Goal: Transaction & Acquisition: Purchase product/service

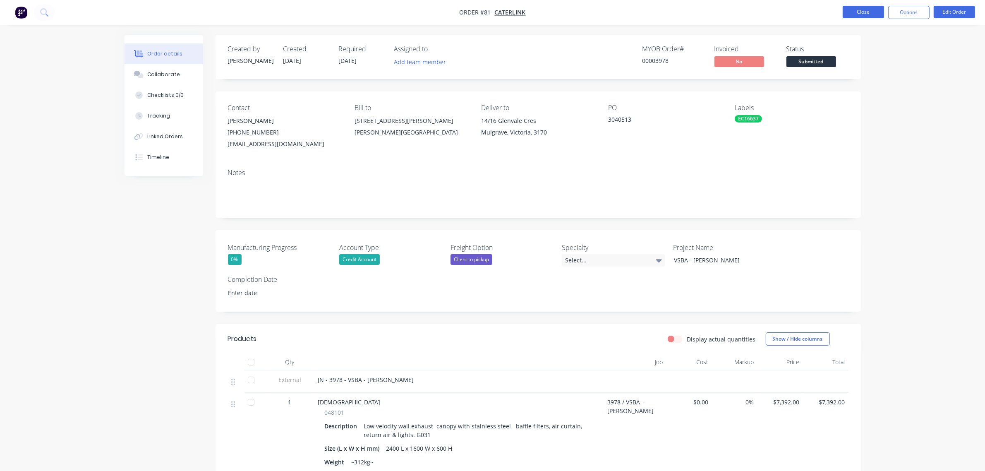
click at [857, 10] on button "Close" at bounding box center [863, 12] width 41 height 12
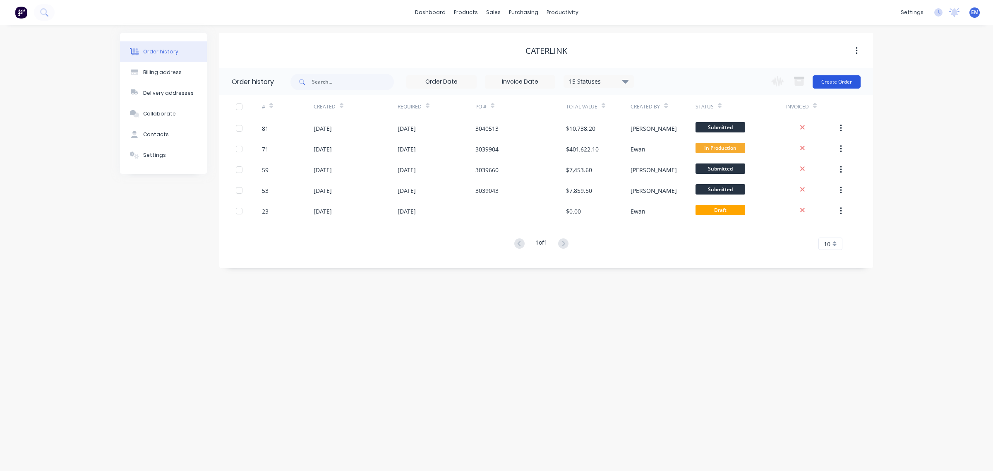
click at [844, 82] on button "Create Order" at bounding box center [837, 81] width 48 height 13
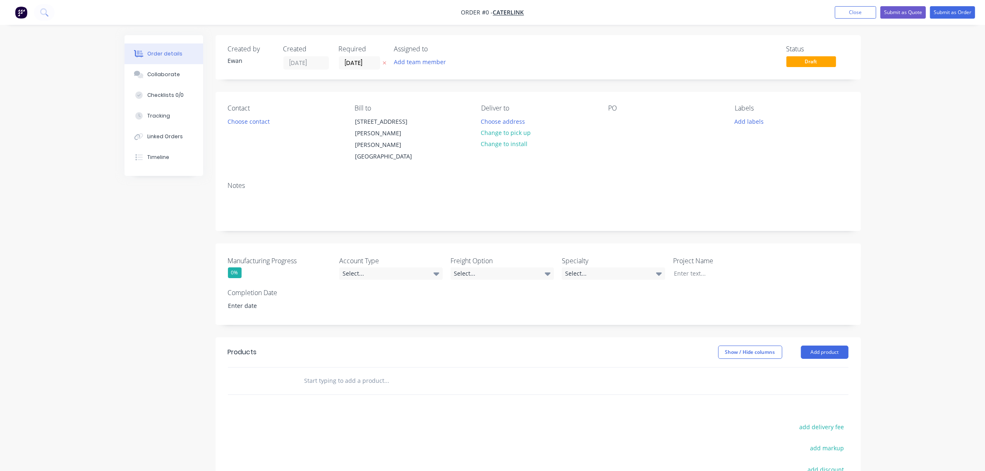
click at [383, 61] on icon at bounding box center [385, 62] width 4 height 5
click at [400, 60] on button "Add team member" at bounding box center [419, 61] width 61 height 11
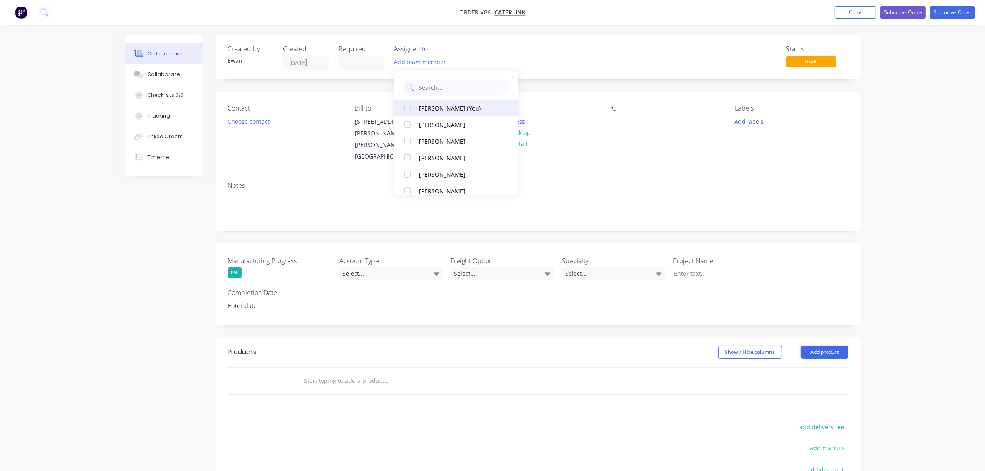
click at [439, 109] on div "[PERSON_NAME] (You)" at bounding box center [461, 108] width 83 height 9
click at [261, 118] on button "Choose contact" at bounding box center [248, 120] width 51 height 11
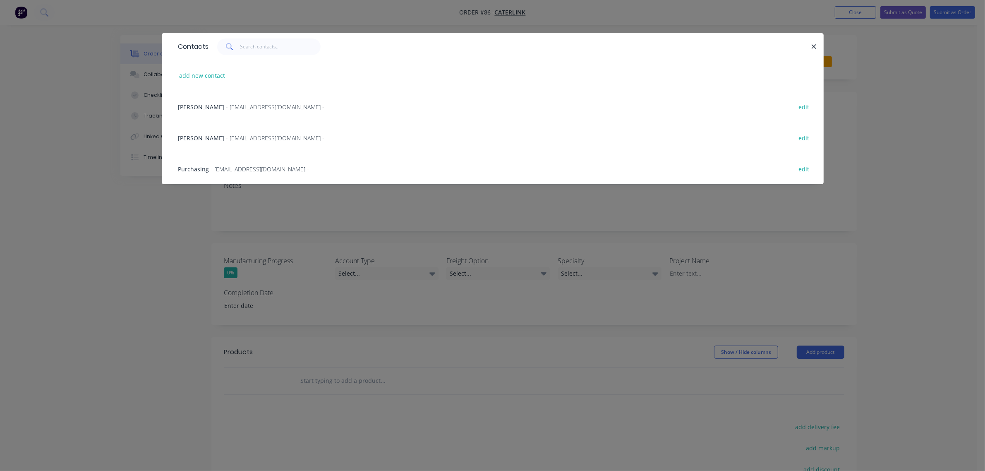
click at [226, 139] on span "- [EMAIL_ADDRESS][DOMAIN_NAME] -" at bounding box center [275, 138] width 98 height 8
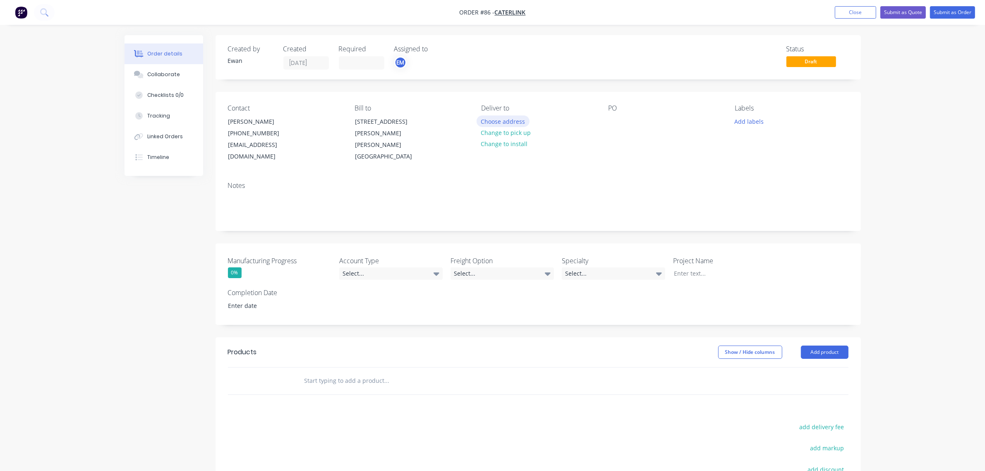
click at [489, 121] on button "Choose address" at bounding box center [503, 120] width 53 height 11
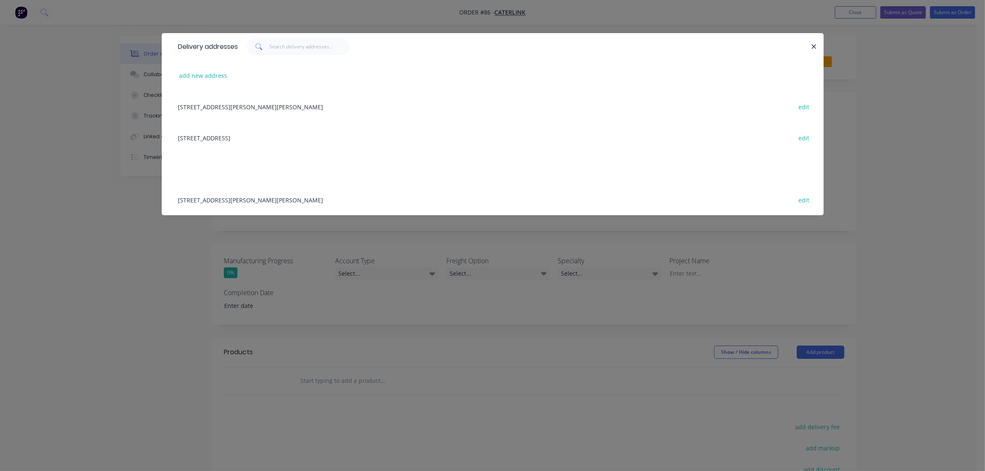
click at [230, 135] on div "[STREET_ADDRESS] edit" at bounding box center [492, 137] width 637 height 31
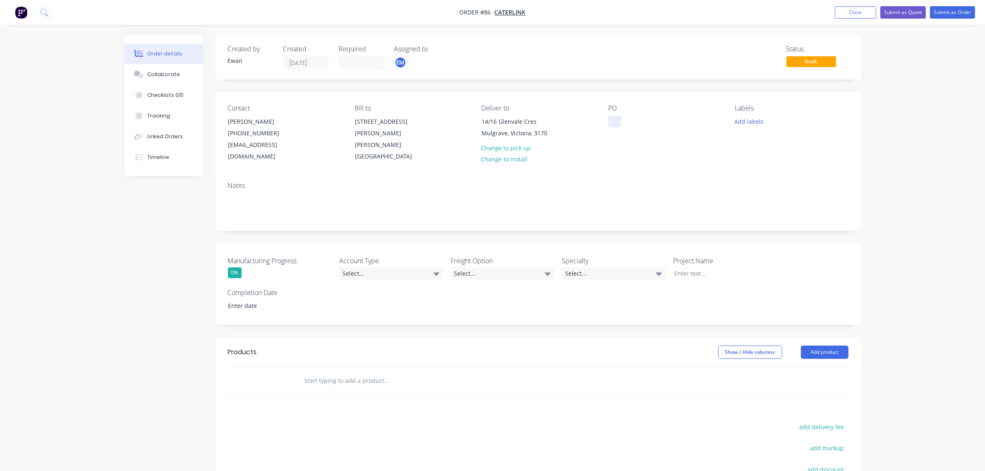
click at [613, 121] on div at bounding box center [614, 121] width 13 height 12
click at [663, 175] on div "Notes" at bounding box center [538, 202] width 645 height 55
click at [747, 119] on button "Add labels" at bounding box center [749, 120] width 38 height 11
click at [796, 148] on input "text" at bounding box center [803, 146] width 86 height 17
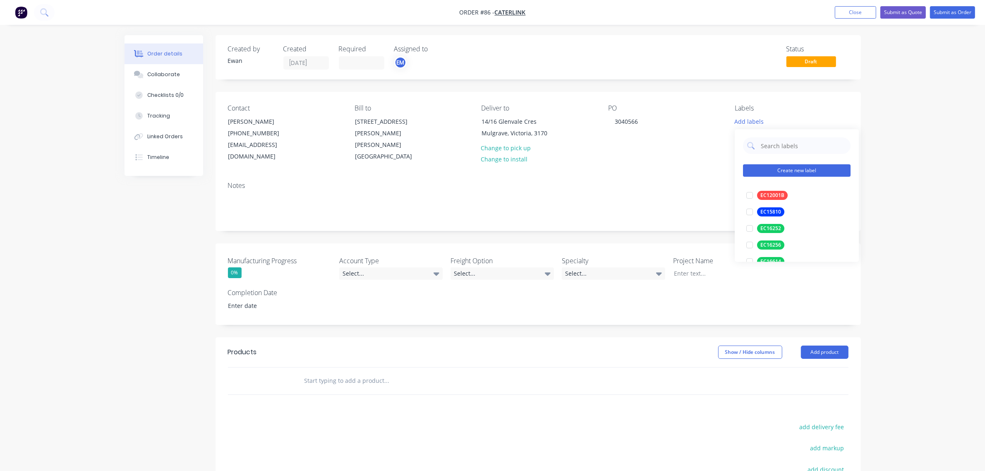
click at [773, 171] on button "Create new label" at bounding box center [797, 171] width 108 height 12
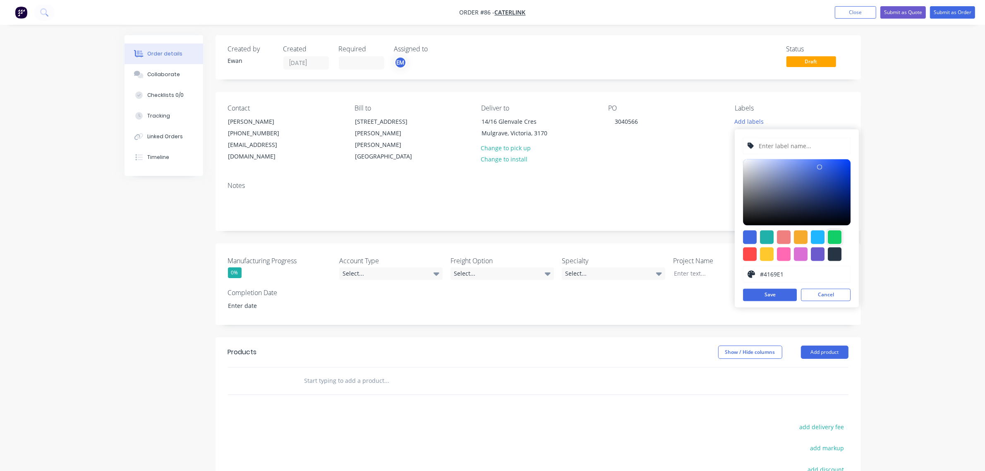
click at [836, 232] on div at bounding box center [835, 237] width 14 height 14
type input "#13CE66"
click at [791, 146] on input "text" at bounding box center [802, 146] width 88 height 16
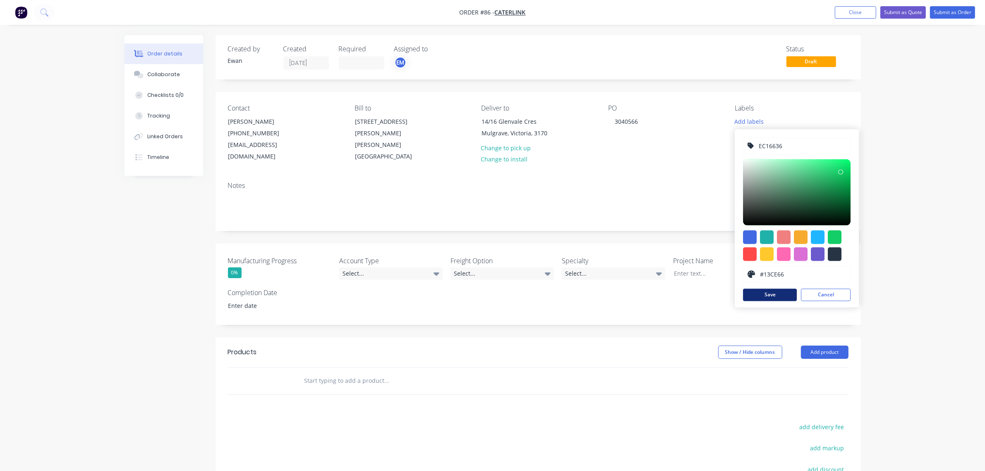
type input "EC16636"
click at [776, 296] on button "Save" at bounding box center [770, 295] width 54 height 12
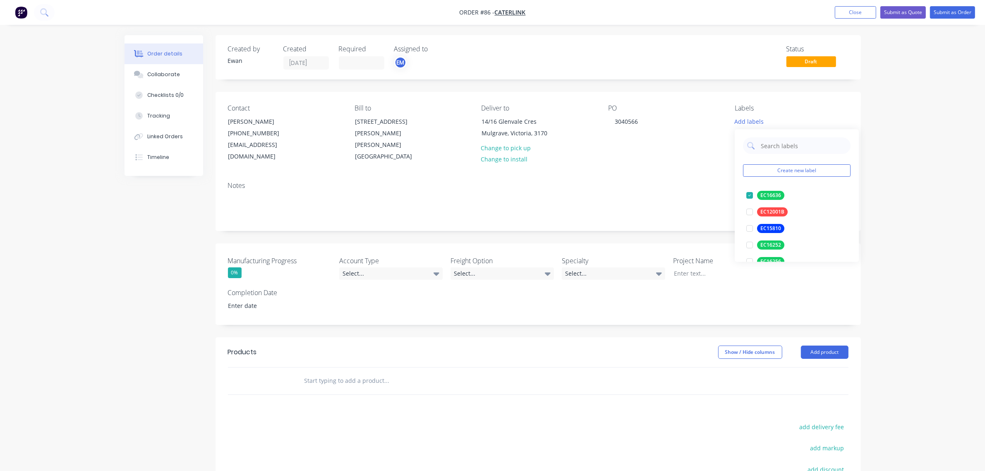
click at [679, 218] on div "Notes" at bounding box center [538, 202] width 645 height 55
click at [350, 267] on div "Select..." at bounding box center [390, 273] width 103 height 12
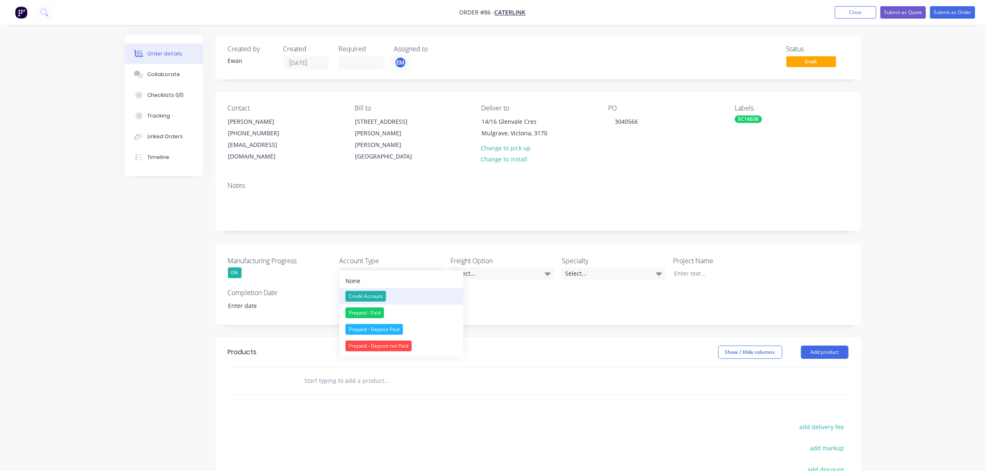
click at [384, 296] on div "Credit Account" at bounding box center [365, 296] width 41 height 11
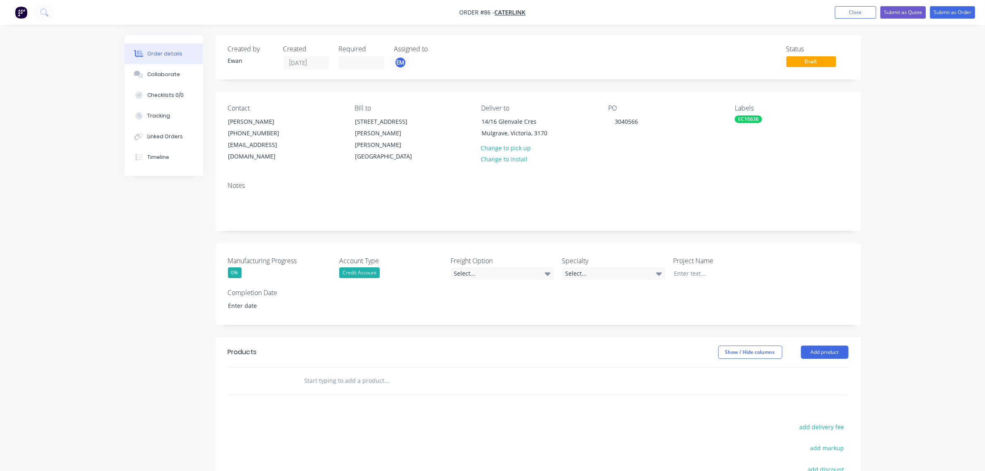
click at [491, 256] on label "Freight Option" at bounding box center [502, 261] width 103 height 10
click at [491, 267] on div "Select..." at bounding box center [502, 273] width 103 height 12
click at [505, 308] on button "Client to pickup" at bounding box center [513, 313] width 124 height 17
click at [588, 267] on div "Select..." at bounding box center [613, 273] width 103 height 12
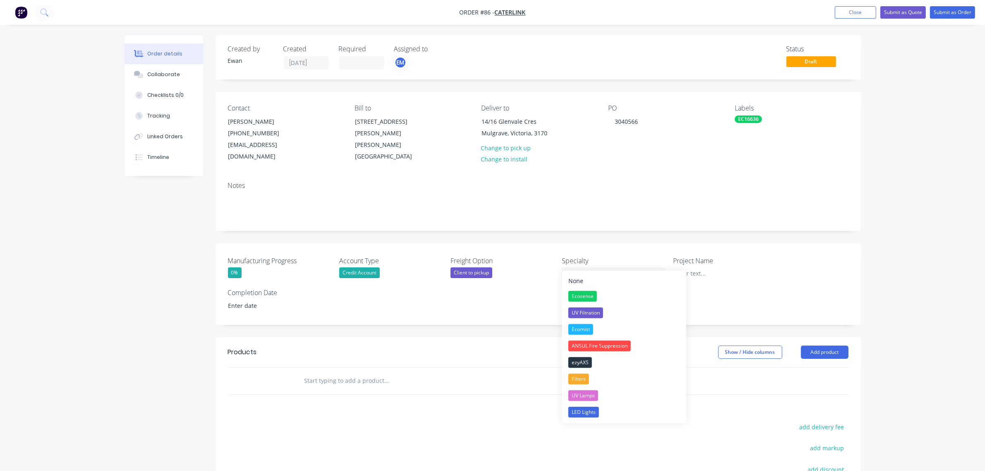
click at [647, 256] on label "Specialty" at bounding box center [613, 261] width 103 height 10
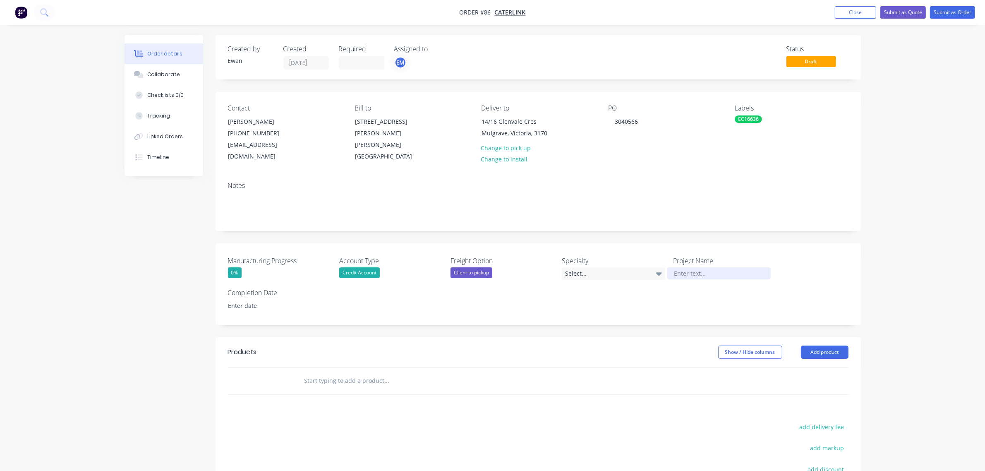
click at [692, 267] on div at bounding box center [718, 273] width 103 height 12
click at [703, 267] on div at bounding box center [718, 273] width 103 height 12
click at [271, 324] on div "Created by [PERSON_NAME] Created [DATE] Required Assigned to EM Status Draft Co…" at bounding box center [538, 314] width 645 height 558
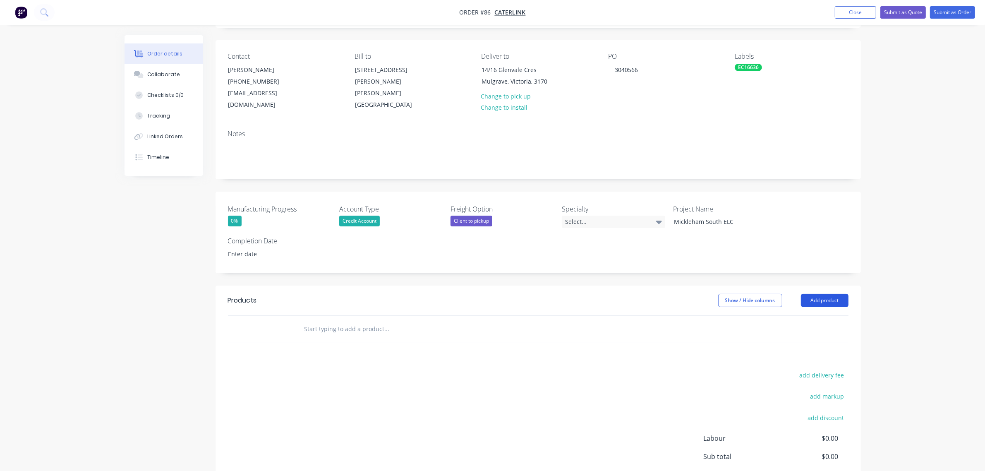
click at [824, 294] on button "Add product" at bounding box center [825, 300] width 48 height 13
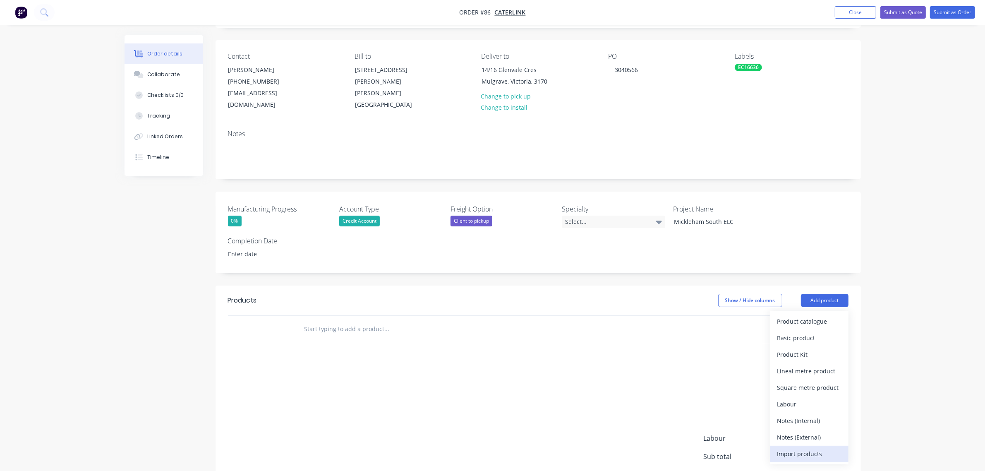
click at [820, 448] on div "Import products" at bounding box center [809, 454] width 64 height 12
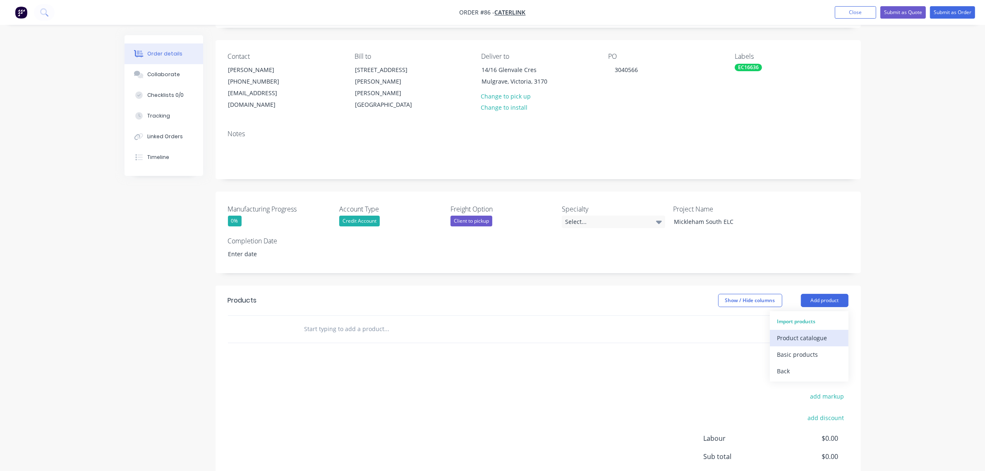
click at [812, 332] on div "Product catalogue" at bounding box center [809, 338] width 64 height 12
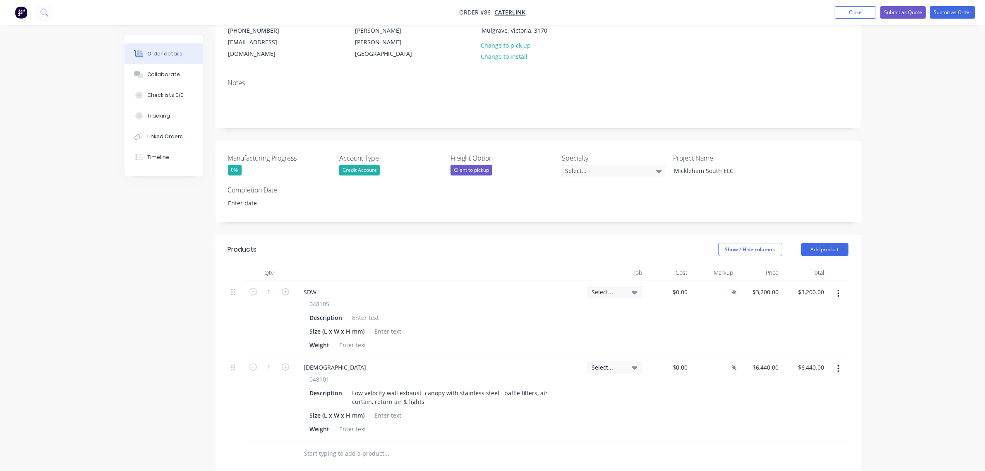
scroll to position [103, 0]
click at [369, 311] on div at bounding box center [366, 317] width 34 height 12
paste div
click at [396, 327] on div "048105 Description Condensate and heat capture wallexhaust canopy. G005 Size (L…" at bounding box center [438, 324] width 283 height 51
click at [384, 324] on div at bounding box center [389, 330] width 34 height 12
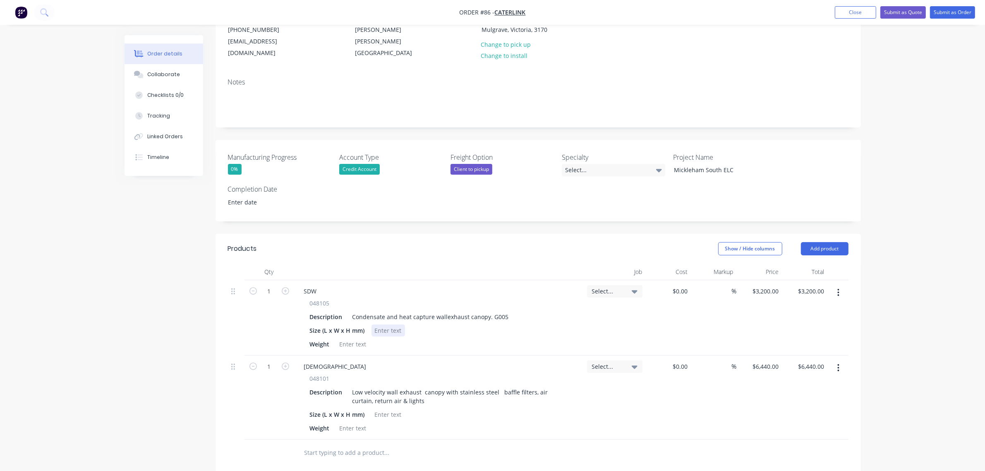
paste div
click at [358, 338] on div at bounding box center [353, 344] width 34 height 12
paste div
click at [391, 408] on div at bounding box center [389, 414] width 34 height 12
paste div
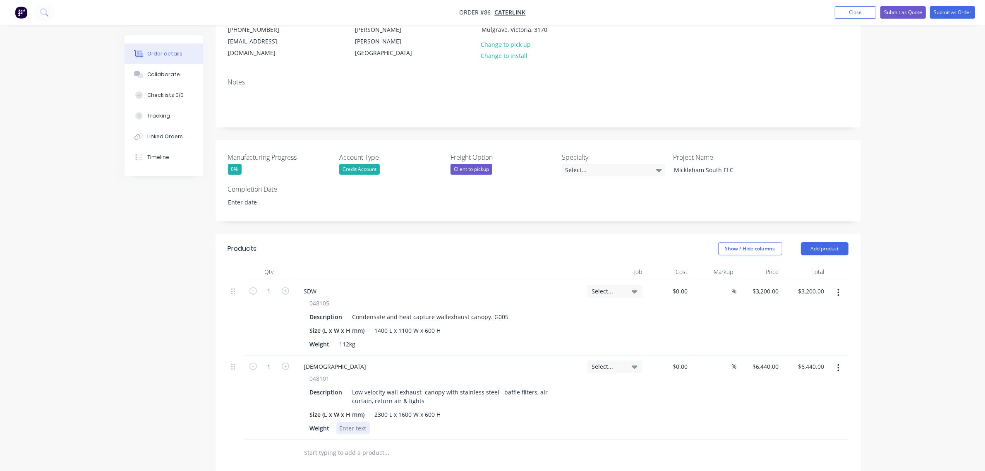
click at [364, 422] on div at bounding box center [353, 428] width 34 height 12
paste div
click at [396, 388] on div "Low velocity wall exhaust canopy with stainless steel baffle filters, air curta…" at bounding box center [458, 396] width 219 height 21
click at [408, 390] on div "Low velocity wall exhaust canopy with stainless steel baffle filters, air curta…" at bounding box center [458, 396] width 219 height 21
click at [151, 296] on div "Created by [PERSON_NAME] Created [DATE] Required Assigned to EM Status Draft Co…" at bounding box center [493, 305] width 736 height 746
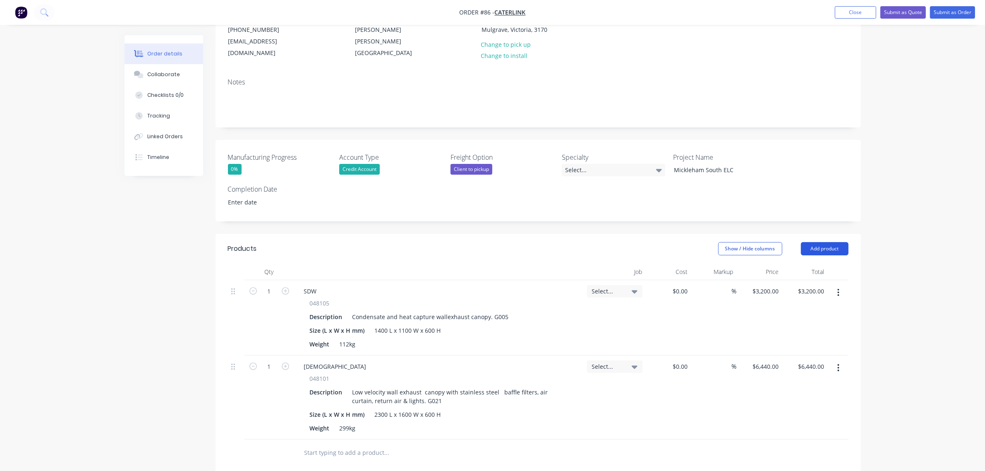
click at [820, 242] on button "Add product" at bounding box center [825, 248] width 48 height 13
click at [812, 377] on button "Notes (External)" at bounding box center [809, 385] width 79 height 17
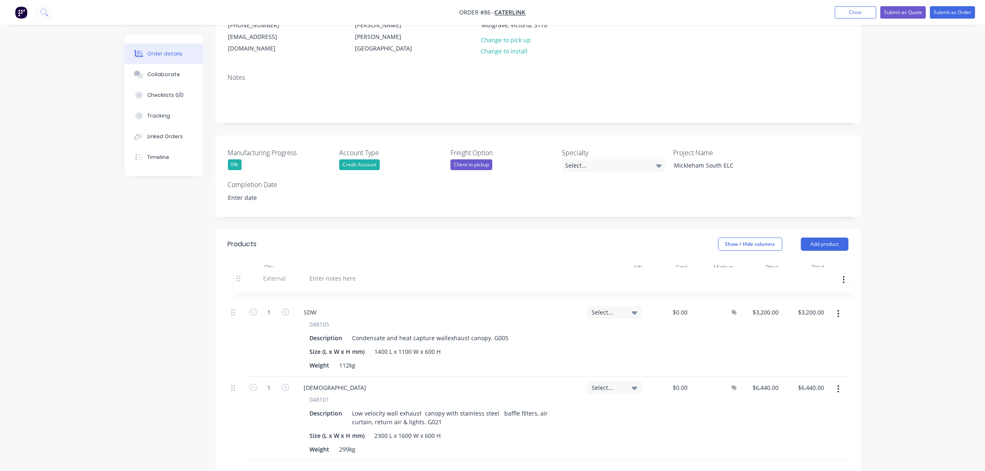
drag, startPoint x: 234, startPoint y: 442, endPoint x: 240, endPoint y: 271, distance: 170.6
click at [240, 276] on div "1 SDW 048105 Description Condensate and heat capture wallexhaust canopy. G005 S…" at bounding box center [538, 368] width 621 height 185
click at [323, 281] on div at bounding box center [327, 287] width 60 height 12
click at [390, 247] on header "Products Show / Hide columns Add product" at bounding box center [538, 244] width 645 height 30
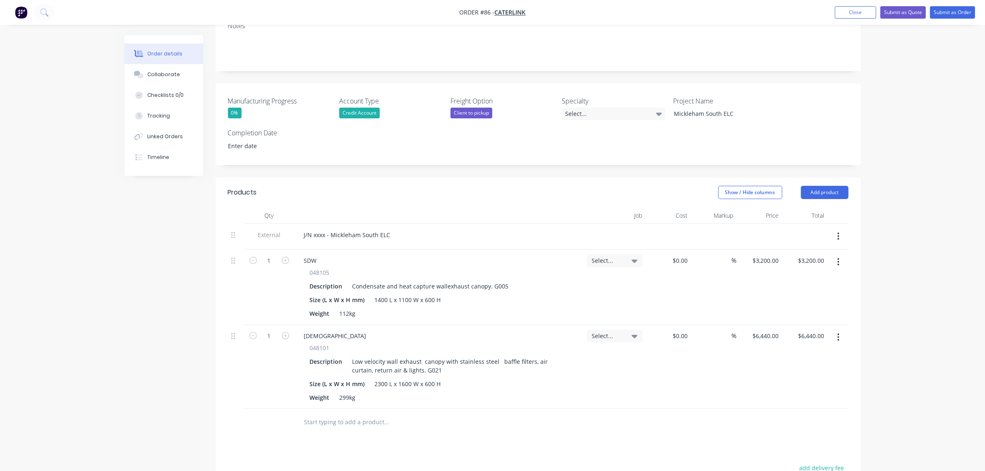
scroll to position [211, 0]
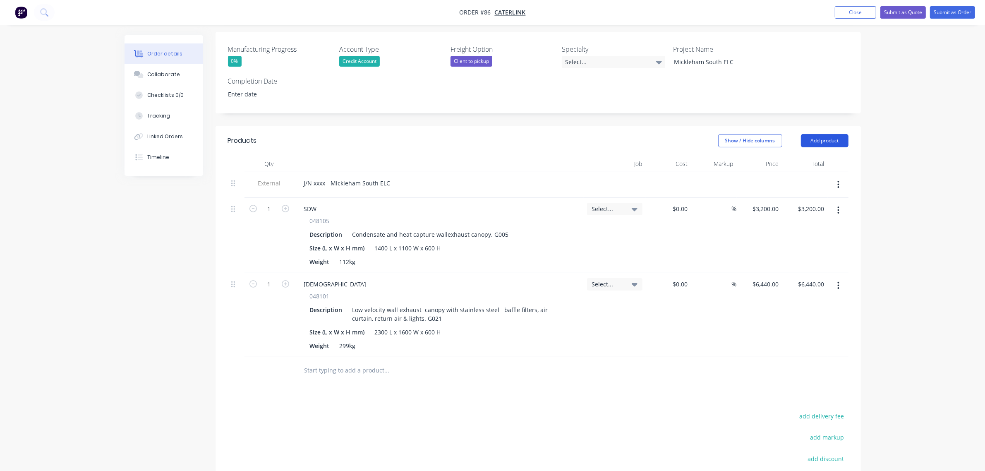
click at [834, 134] on button "Add product" at bounding box center [825, 140] width 48 height 13
click at [819, 271] on div "Notes (External)" at bounding box center [809, 277] width 64 height 12
click at [328, 362] on div at bounding box center [327, 368] width 60 height 12
paste div
click at [379, 362] on div "Delivery: CLIENT TO PICKUP" at bounding box center [341, 368] width 89 height 12
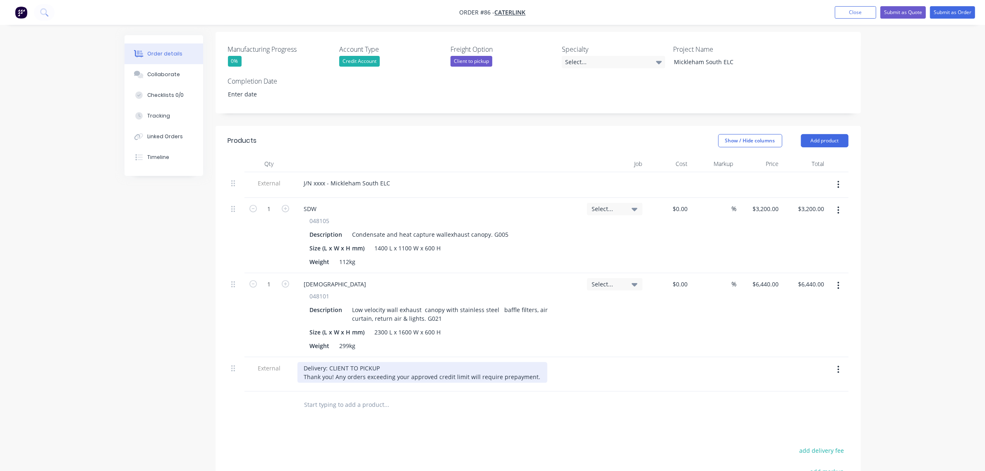
click at [533, 367] on div "Delivery: CLIENT TO PICKUP Thank you! Any orders exceeding your approved credit…" at bounding box center [422, 372] width 250 height 21
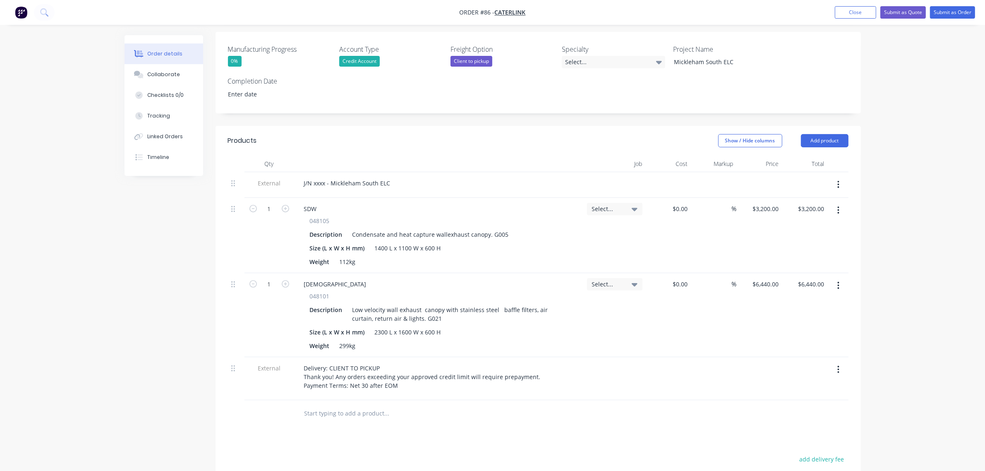
click at [898, 314] on div "Order details Collaborate Checklists 0/0 Tracking Linked Orders Timeline Order …" at bounding box center [492, 213] width 985 height 849
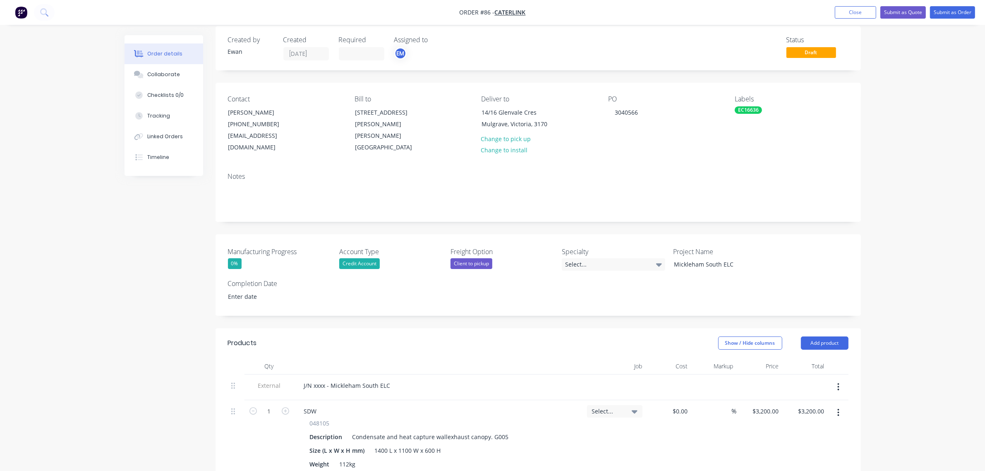
scroll to position [0, 0]
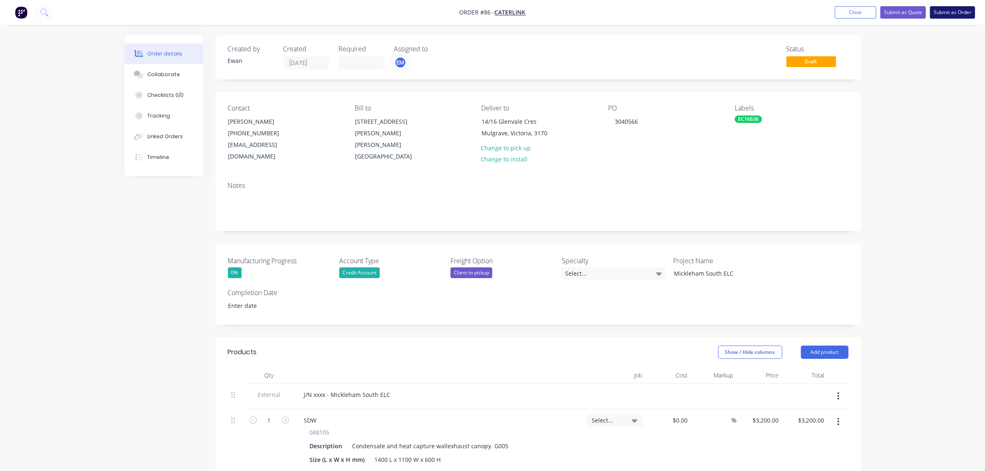
click at [946, 8] on button "Submit as Order" at bounding box center [952, 12] width 45 height 12
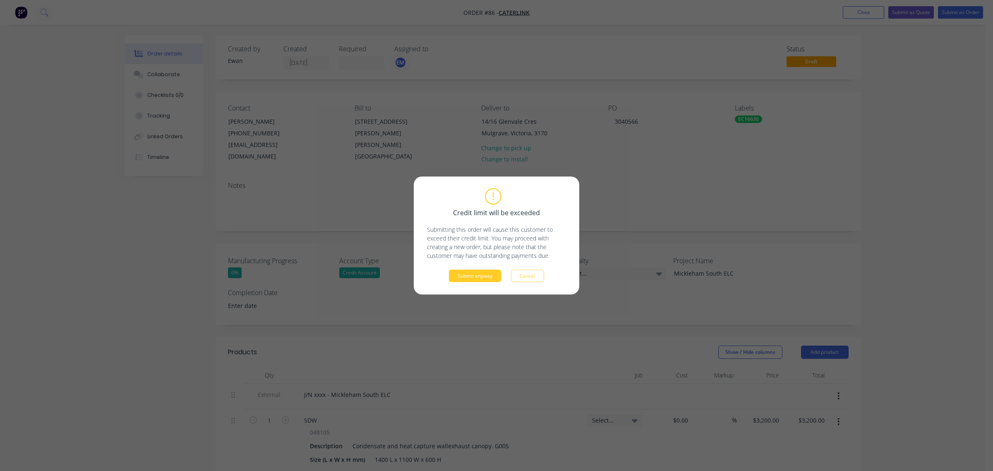
click at [481, 271] on button "Submit anyway" at bounding box center [475, 276] width 52 height 12
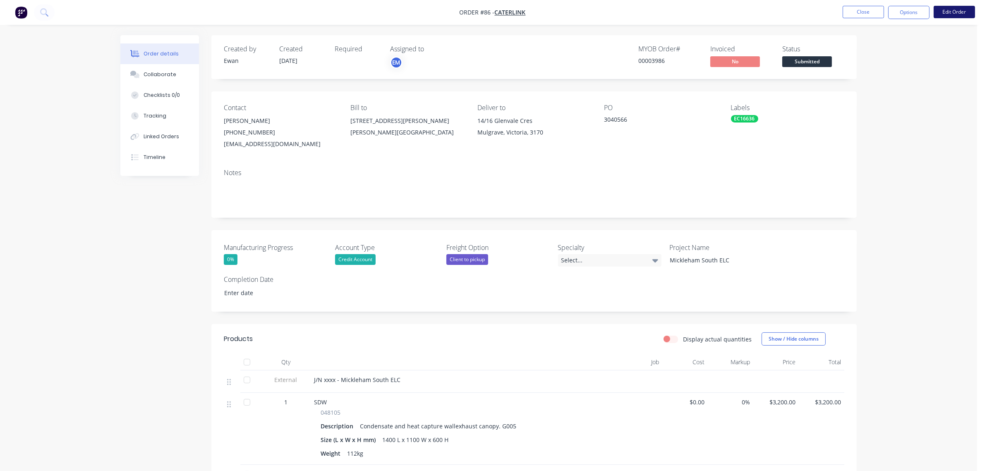
click at [950, 11] on button "Edit Order" at bounding box center [954, 12] width 41 height 12
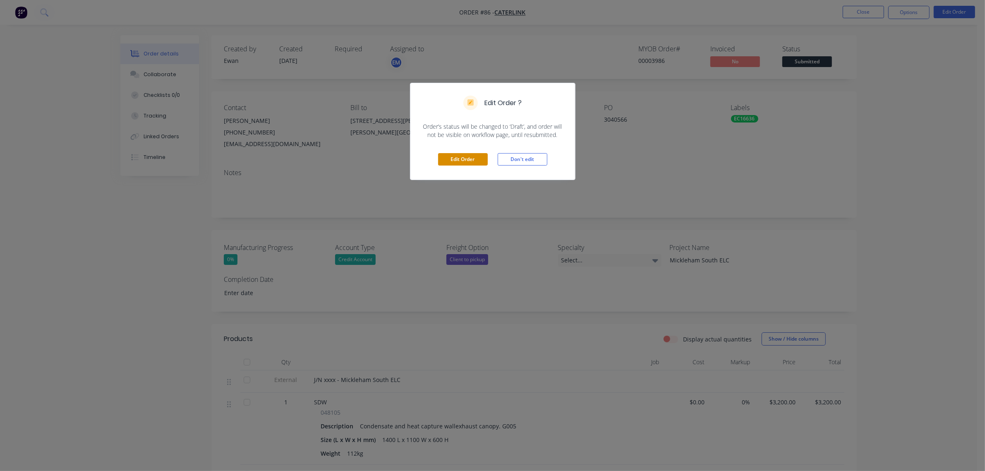
click at [476, 162] on button "Edit Order" at bounding box center [463, 159] width 50 height 12
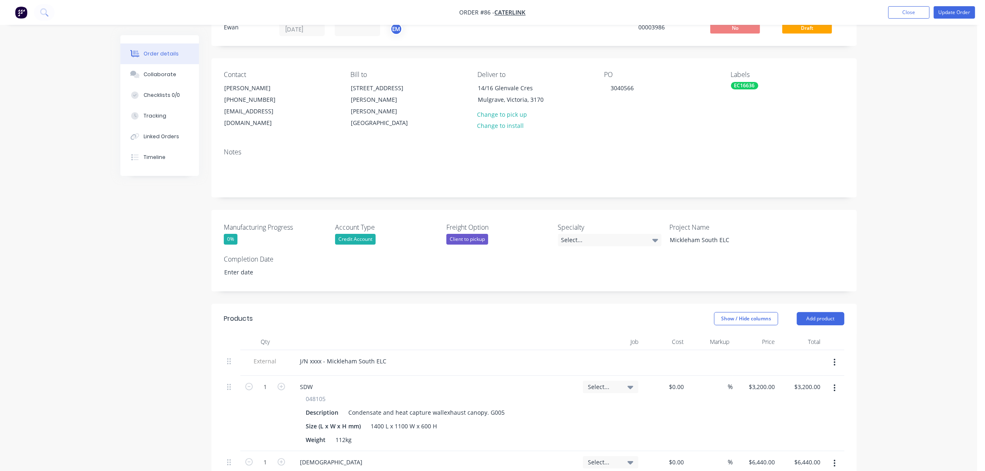
scroll to position [52, 0]
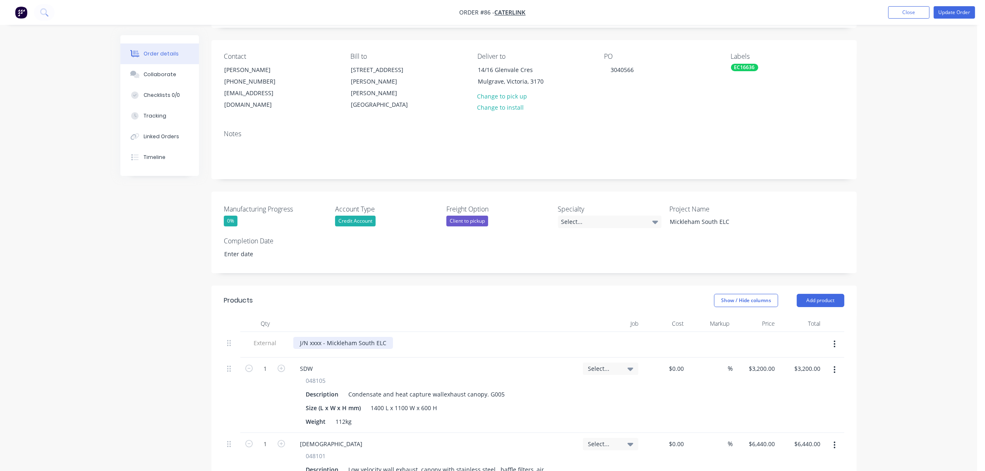
click at [316, 337] on div "J/N xxxx - Mickleham South ELC" at bounding box center [343, 343] width 100 height 12
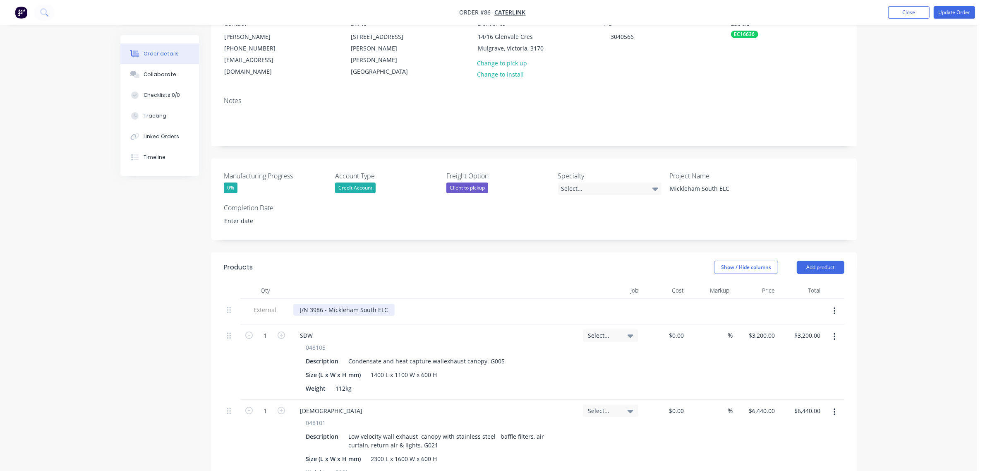
scroll to position [103, 0]
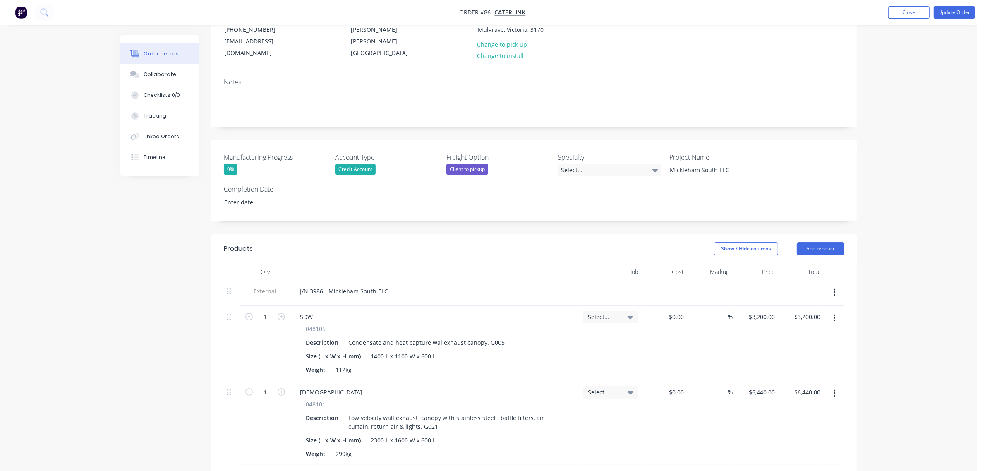
click at [614, 311] on div "Select..." at bounding box center [610, 317] width 55 height 12
click at [598, 356] on button "Create new job" at bounding box center [581, 362] width 108 height 13
click at [576, 348] on input "Job Number" at bounding box center [581, 354] width 108 height 12
type input "3986"
click at [597, 377] on input "Job Name" at bounding box center [581, 383] width 108 height 12
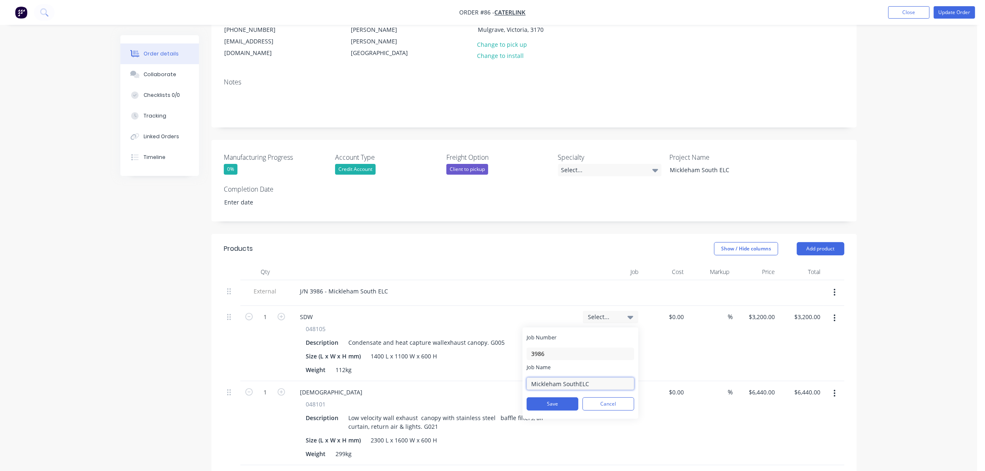
click at [578, 377] on input "Mickleham SouthELC" at bounding box center [581, 383] width 108 height 12
type input "Mickleham South ELC"
click at [574, 397] on button "Save" at bounding box center [553, 403] width 52 height 13
click at [583, 333] on input at bounding box center [587, 341] width 85 height 17
type input "3986"
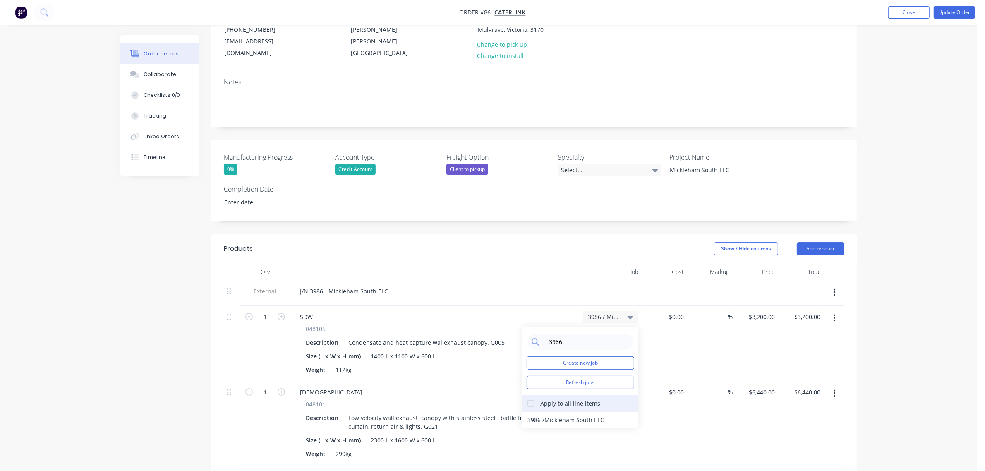
click at [534, 395] on div at bounding box center [531, 403] width 17 height 17
click at [538, 412] on div "3986 / Mickleham South ELC" at bounding box center [581, 420] width 116 height 17
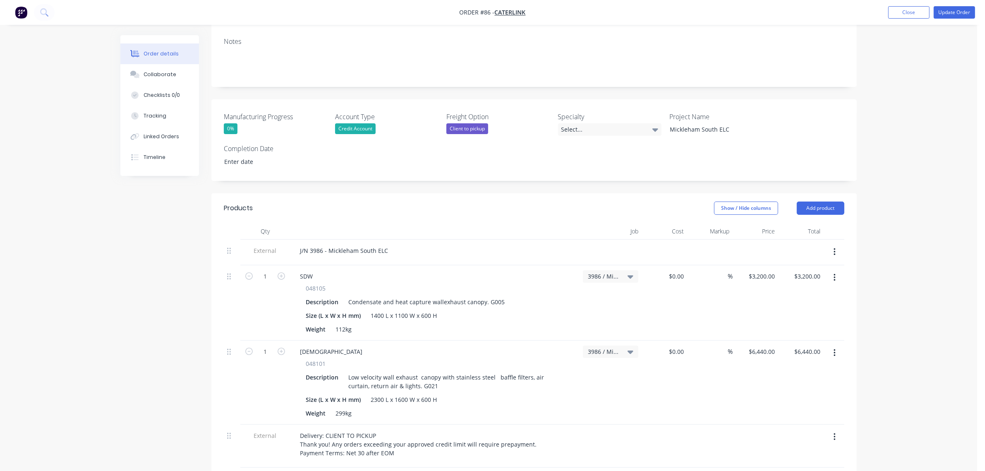
scroll to position [207, 0]
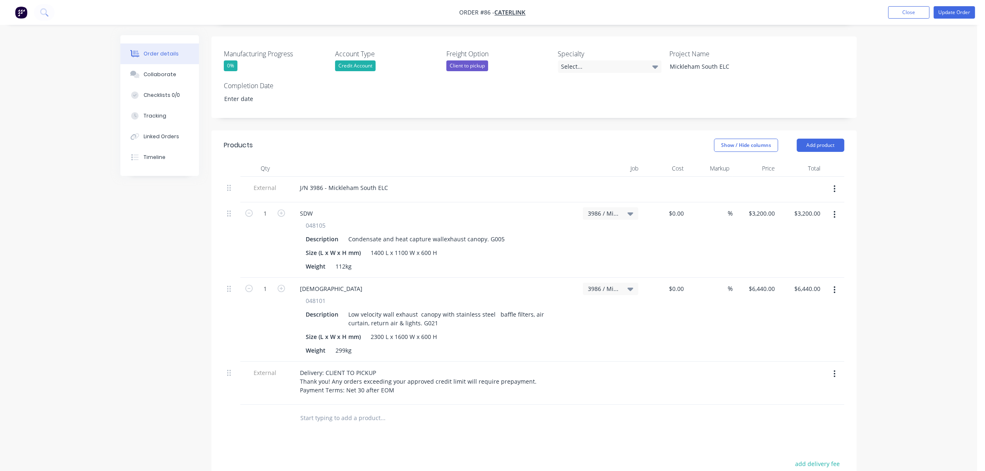
click at [894, 297] on div "Order details Collaborate Checklists 0/0 Tracking Linked Orders Timeline Order …" at bounding box center [488, 217] width 977 height 849
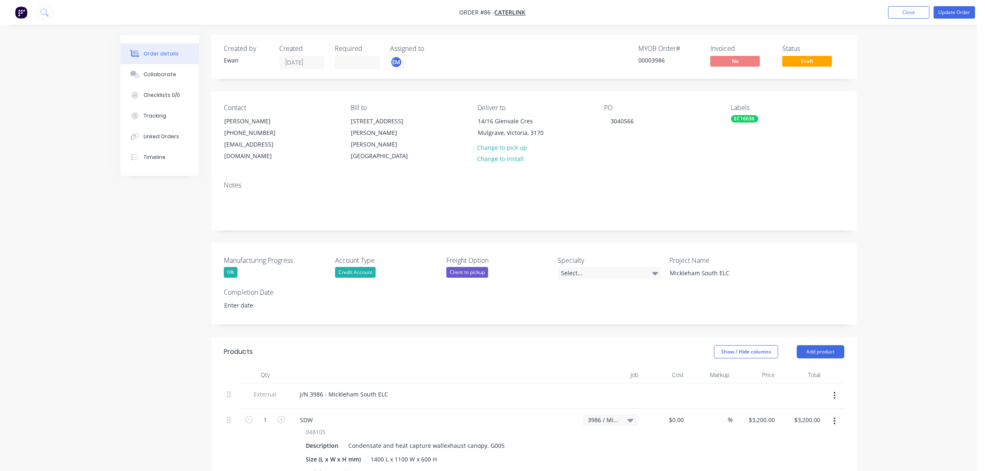
scroll to position [0, 0]
click at [940, 12] on button "Update Order" at bounding box center [954, 12] width 41 height 12
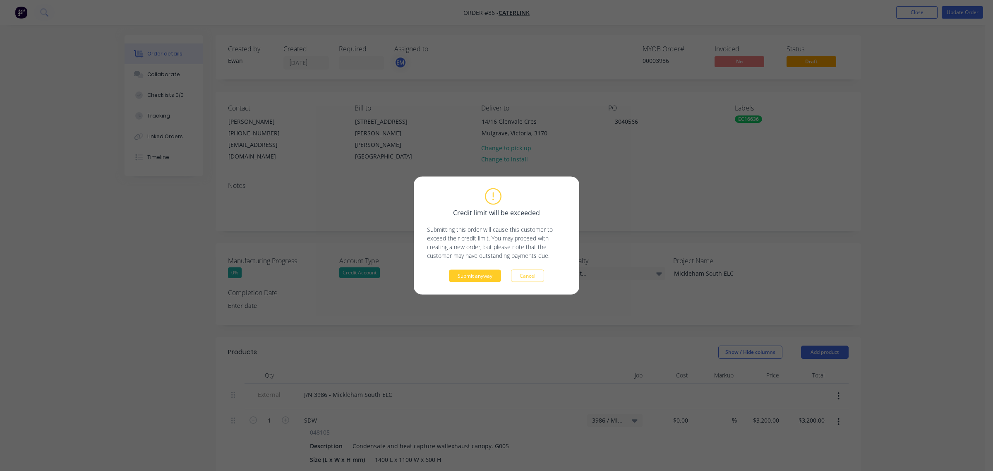
click at [487, 274] on button "Submit anyway" at bounding box center [475, 276] width 52 height 12
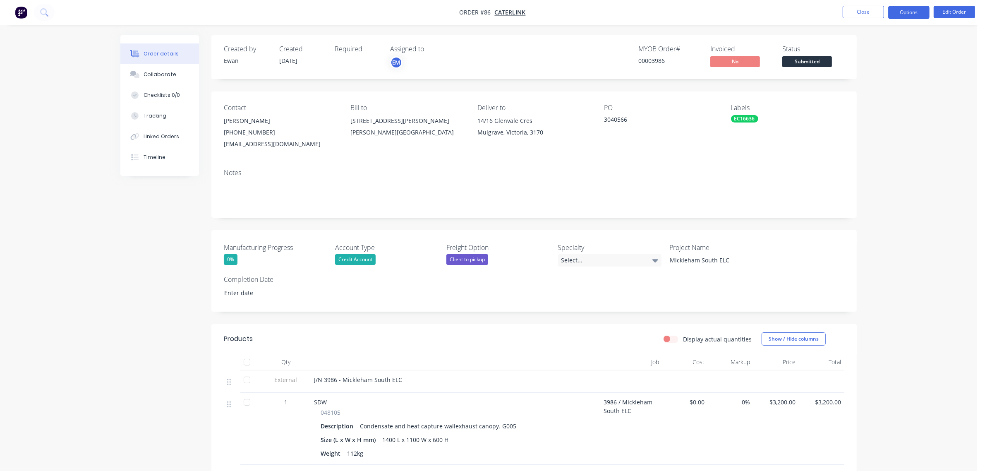
click at [902, 11] on button "Options" at bounding box center [908, 12] width 41 height 13
click at [892, 85] on div "Order Confirmation" at bounding box center [884, 83] width 76 height 12
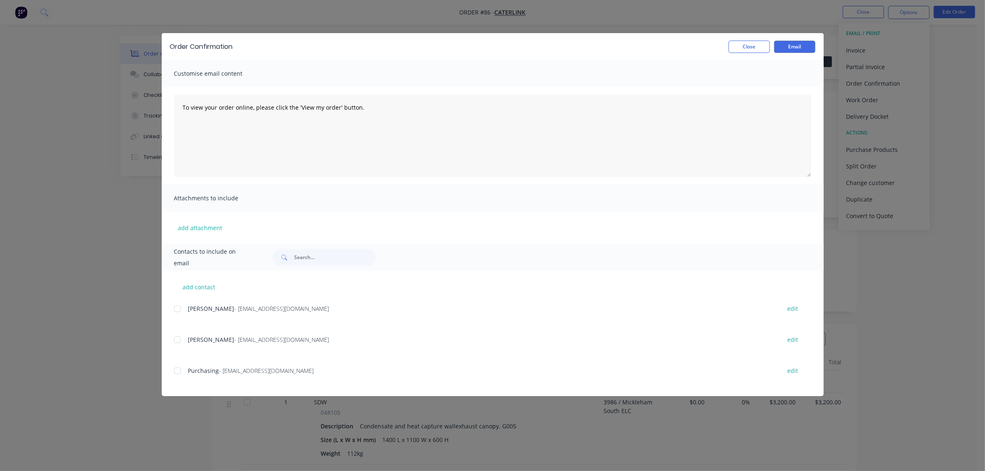
click at [179, 340] on div at bounding box center [177, 339] width 17 height 17
click at [176, 371] on div at bounding box center [177, 370] width 17 height 17
click at [794, 46] on button "Email" at bounding box center [794, 47] width 41 height 12
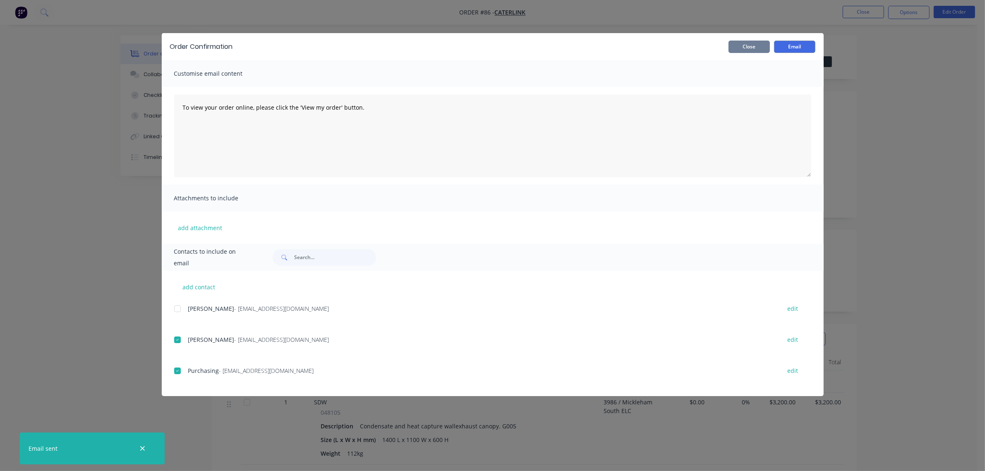
click at [751, 46] on button "Close" at bounding box center [749, 47] width 41 height 12
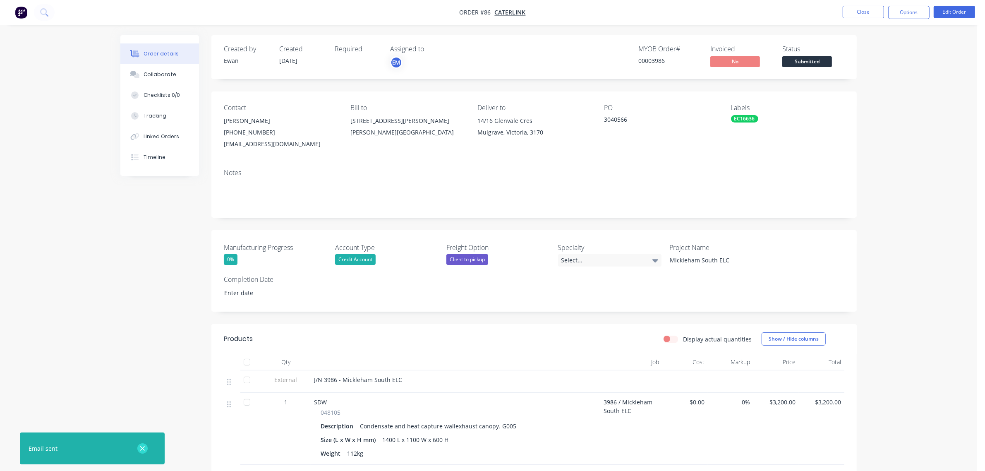
click at [141, 451] on icon "button" at bounding box center [142, 448] width 5 height 7
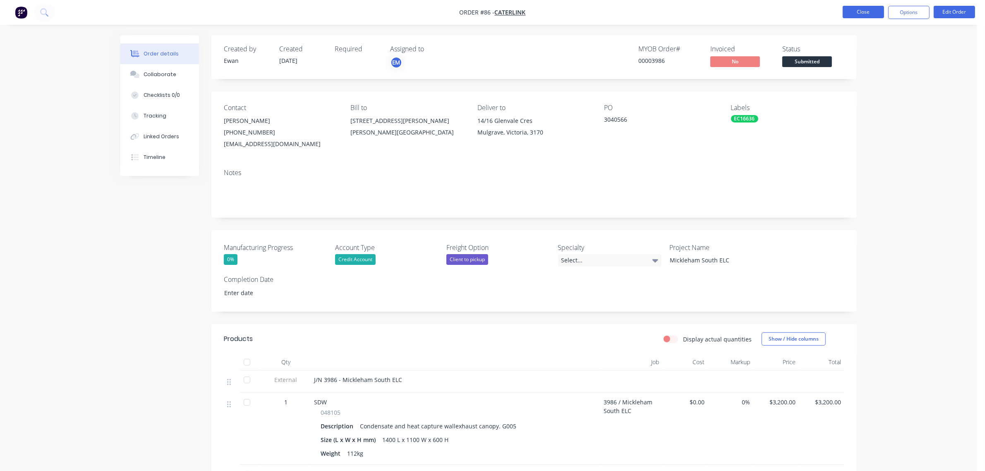
click at [854, 10] on button "Close" at bounding box center [863, 12] width 41 height 12
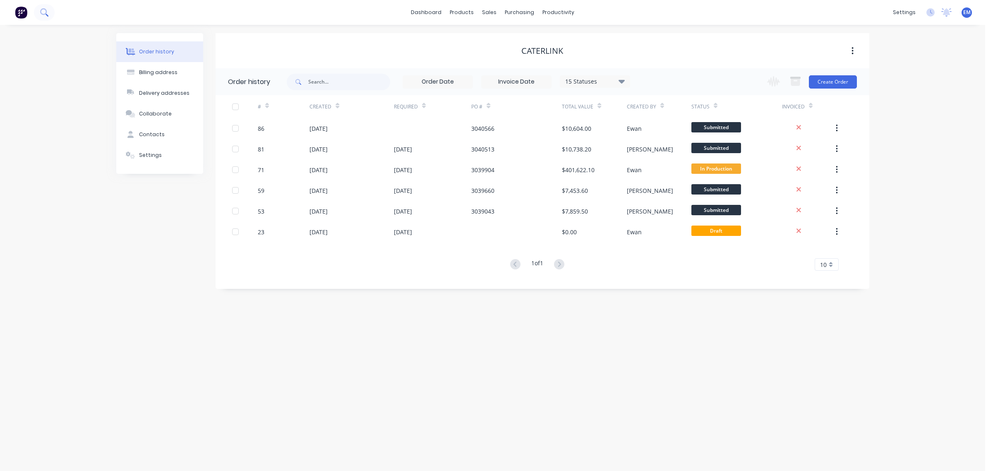
click at [38, 12] on button at bounding box center [44, 12] width 21 height 17
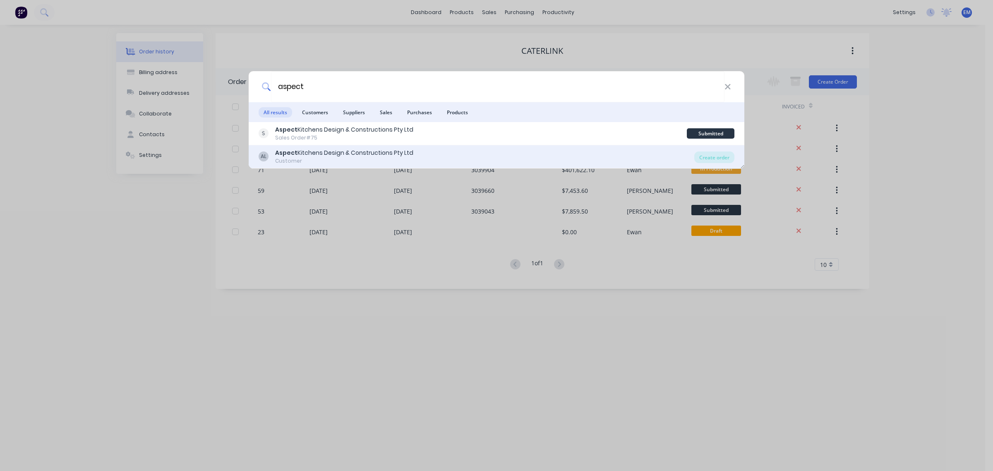
type input "aspect"
click at [372, 156] on div "Aspect Kitchens Design & Constructions Pty Ltd" at bounding box center [344, 153] width 138 height 9
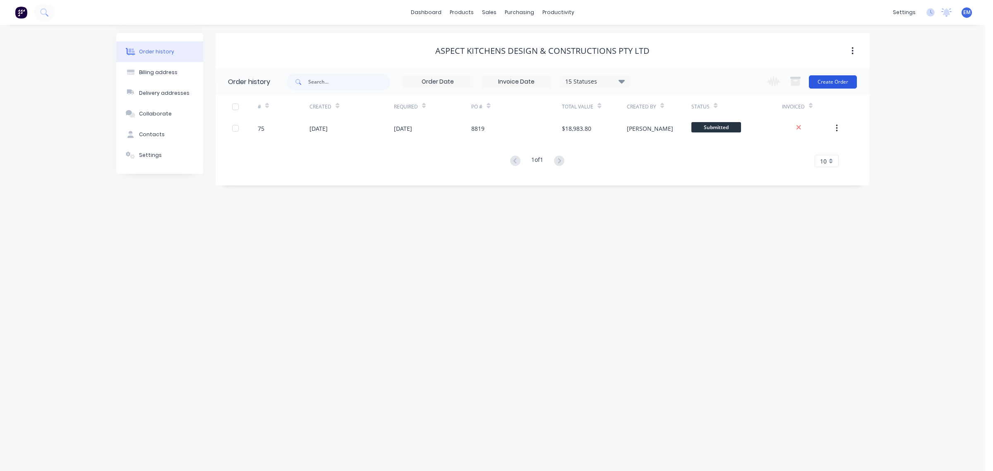
click at [833, 79] on button "Create Order" at bounding box center [833, 81] width 48 height 13
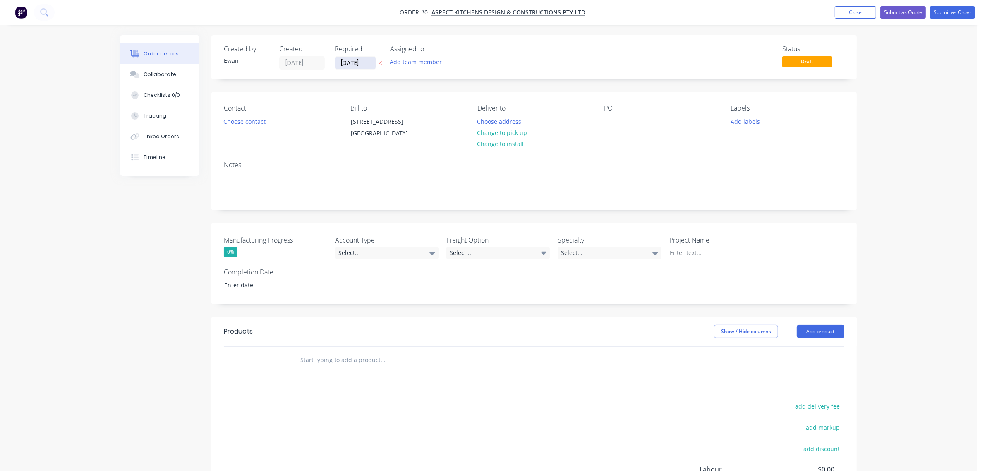
click at [355, 63] on input "[DATE]" at bounding box center [355, 63] width 41 height 12
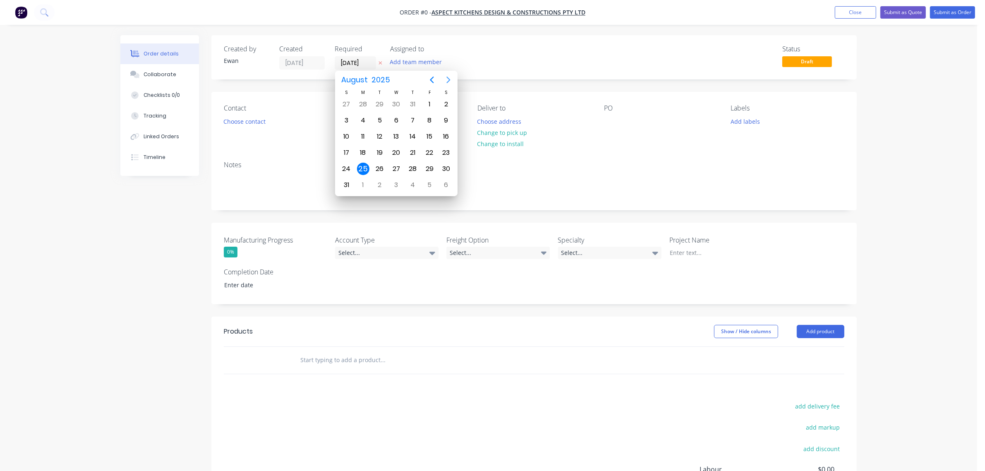
click at [446, 78] on icon "Next page" at bounding box center [449, 80] width 10 height 10
click at [446, 77] on icon "Next page" at bounding box center [449, 80] width 10 height 10
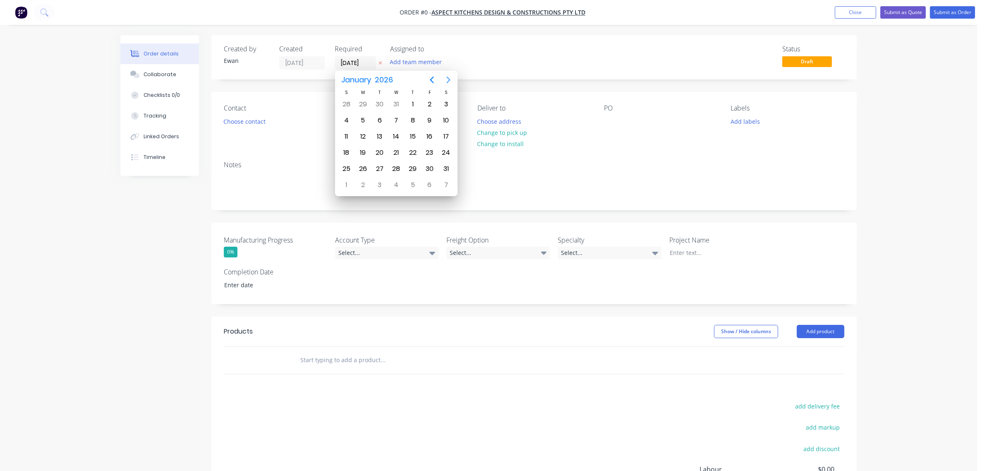
click at [446, 77] on icon "Next page" at bounding box center [449, 80] width 10 height 10
click at [345, 102] on div "1" at bounding box center [346, 104] width 12 height 12
type input "[DATE]"
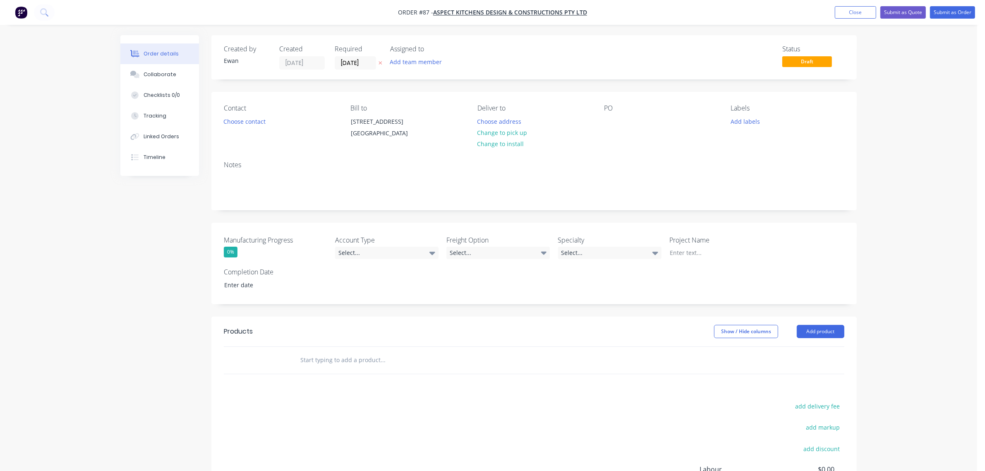
click at [373, 83] on div "Created by [PERSON_NAME] Created [DATE] Required [DATE] Assigned to Add team me…" at bounding box center [533, 303] width 645 height 537
click at [241, 120] on button "Choose contact" at bounding box center [244, 120] width 51 height 11
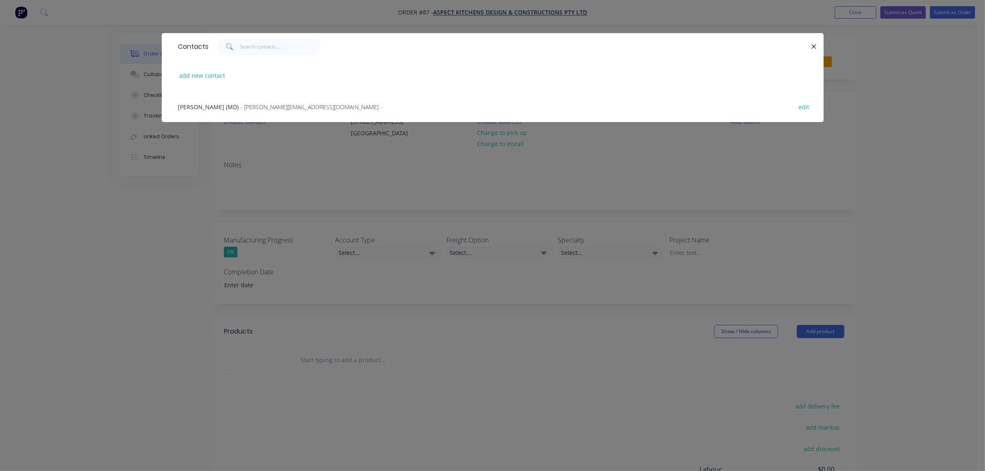
click at [241, 104] on span "- [PERSON_NAME][EMAIL_ADDRESS][DOMAIN_NAME] -" at bounding box center [312, 107] width 142 height 8
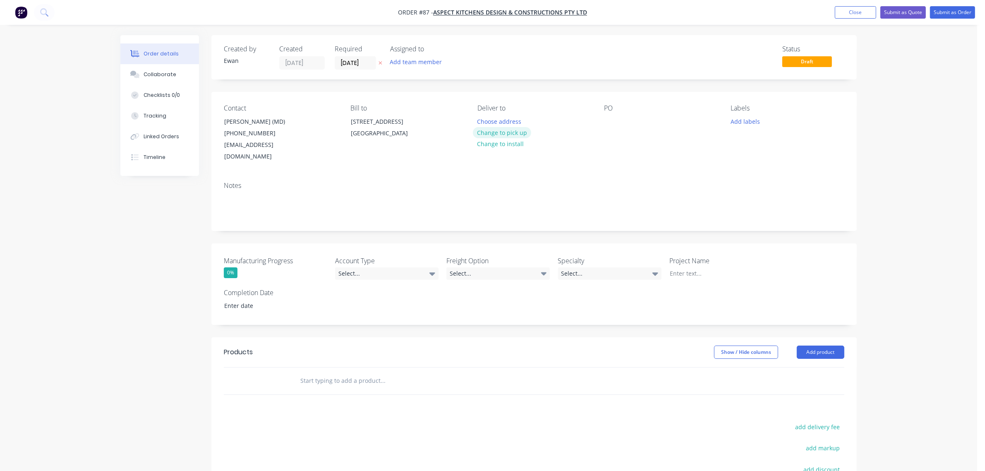
click at [497, 131] on button "Change to pick up" at bounding box center [502, 132] width 59 height 11
click at [482, 120] on div at bounding box center [483, 121] width 13 height 12
click at [609, 120] on div at bounding box center [610, 121] width 13 height 12
click at [739, 119] on button "Add labels" at bounding box center [745, 120] width 38 height 11
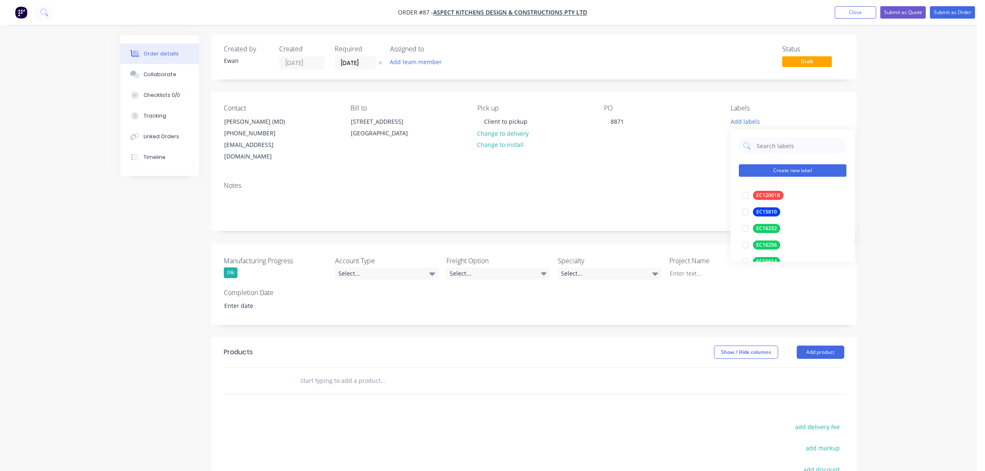
click at [776, 167] on button "Create new label" at bounding box center [793, 171] width 108 height 12
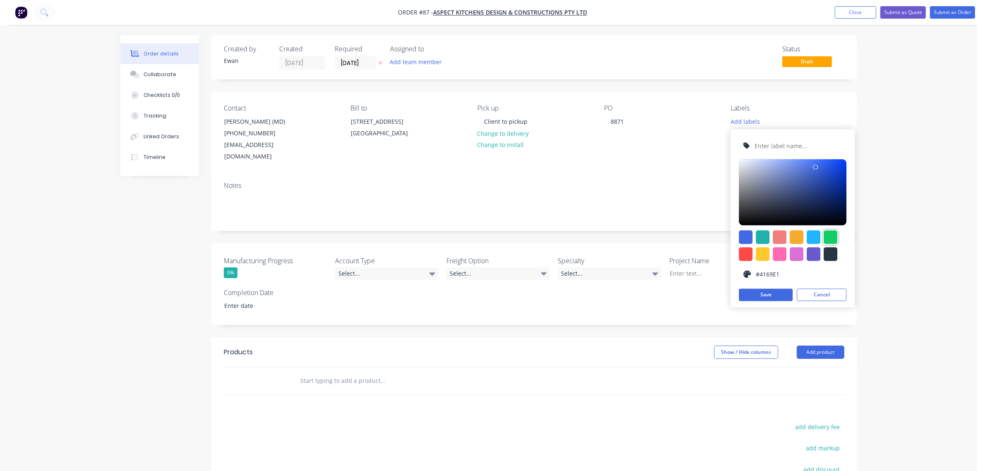
click at [828, 241] on div at bounding box center [831, 237] width 14 height 14
type input "#13CE66"
click at [789, 144] on input "text" at bounding box center [798, 146] width 88 height 16
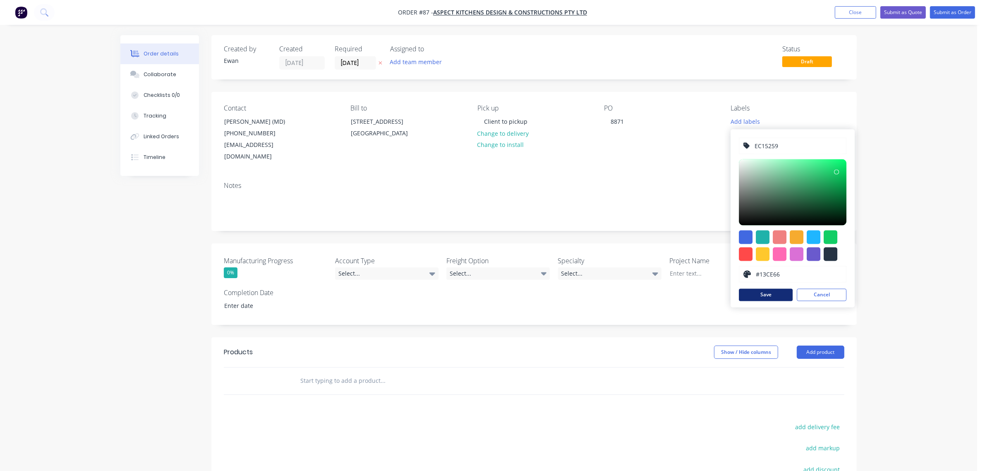
type input "EC15259"
click at [775, 292] on button "Save" at bounding box center [766, 295] width 54 height 12
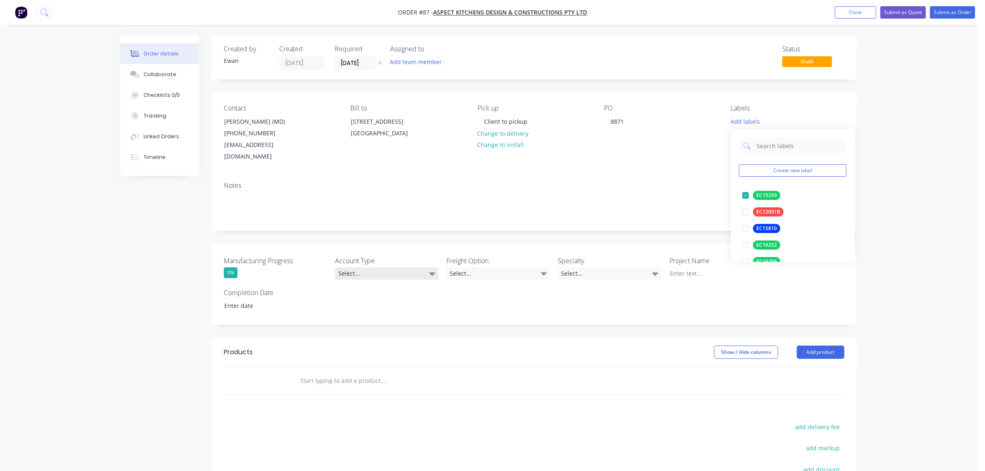
click at [398, 267] on div "Select..." at bounding box center [386, 273] width 103 height 12
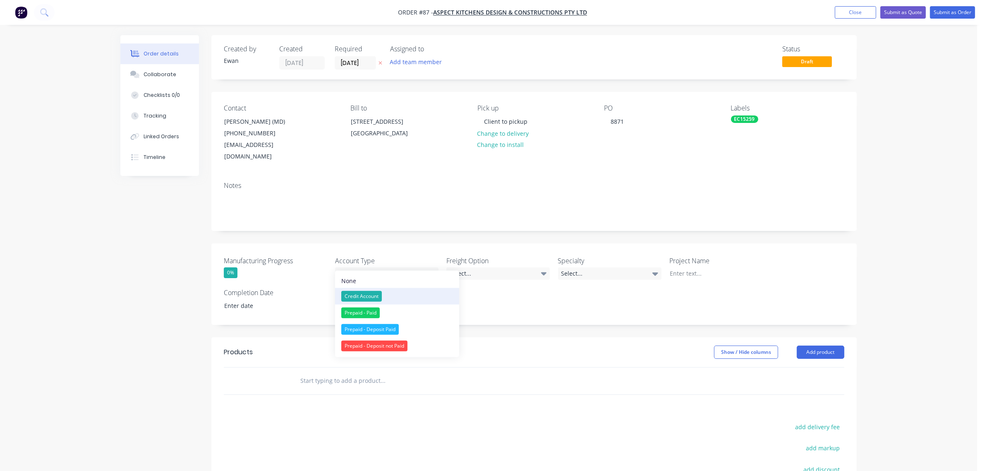
click at [381, 295] on div "Credit Account" at bounding box center [361, 296] width 41 height 11
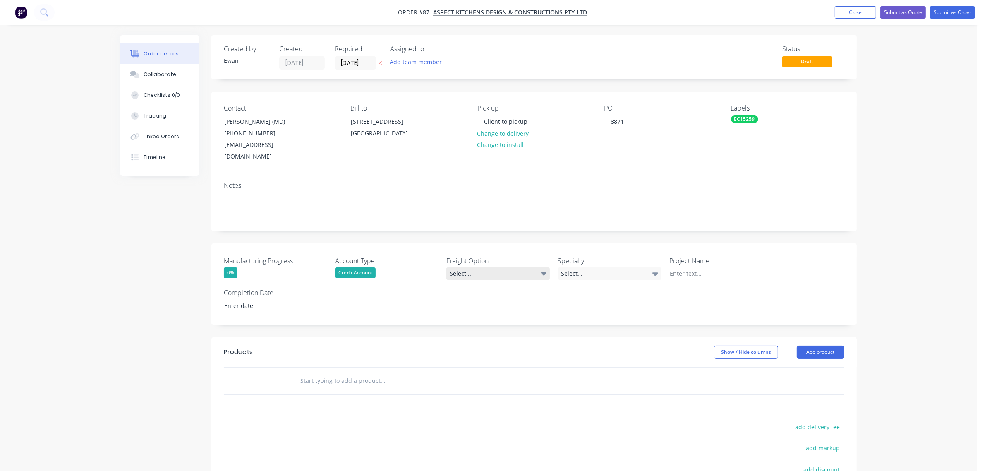
click at [478, 267] on div "Select..." at bounding box center [497, 273] width 103 height 12
click at [492, 309] on div "Client to pickup" at bounding box center [474, 312] width 42 height 11
click at [702, 267] on div at bounding box center [714, 273] width 103 height 12
click at [754, 119] on div "EC15259" at bounding box center [744, 118] width 27 height 7
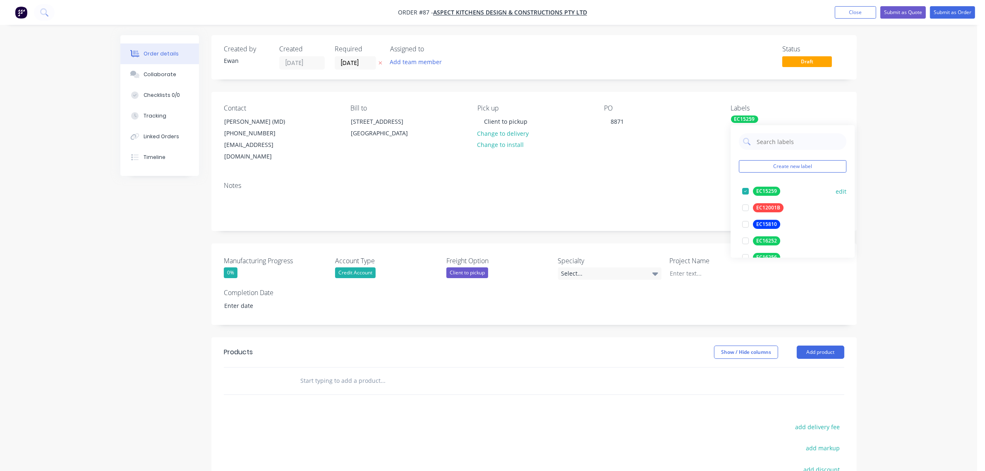
click at [771, 188] on div "EC15259" at bounding box center [766, 191] width 27 height 9
click at [792, 143] on input "text" at bounding box center [799, 146] width 86 height 17
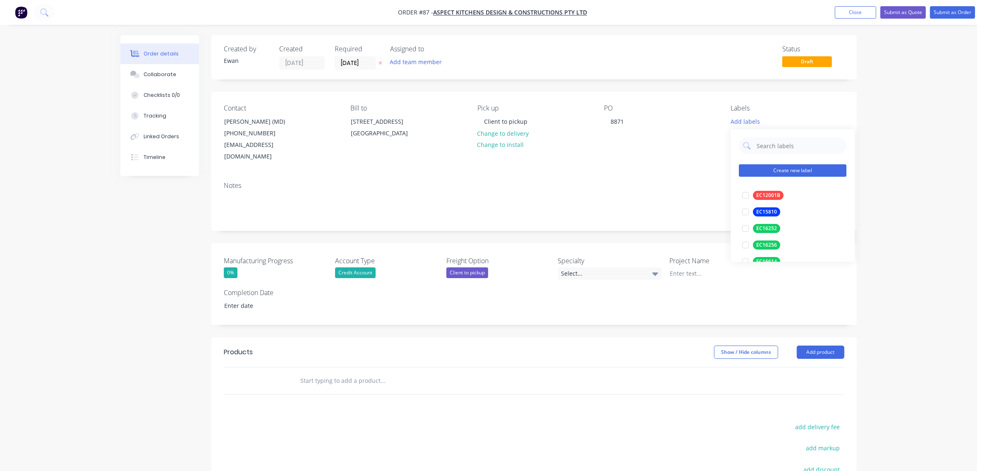
click at [780, 171] on button "Create new label" at bounding box center [793, 171] width 108 height 12
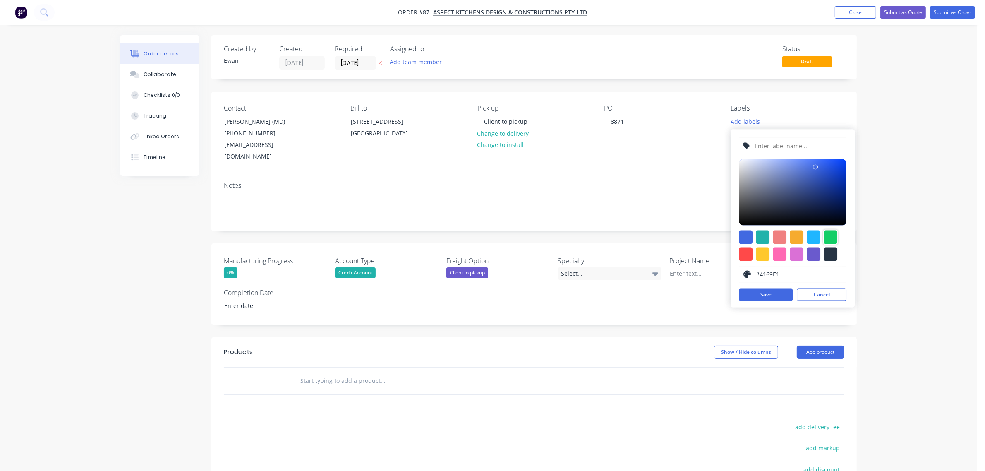
click at [830, 234] on div at bounding box center [831, 237] width 14 height 14
type input "#13CE66"
click at [800, 145] on input "text" at bounding box center [798, 146] width 88 height 16
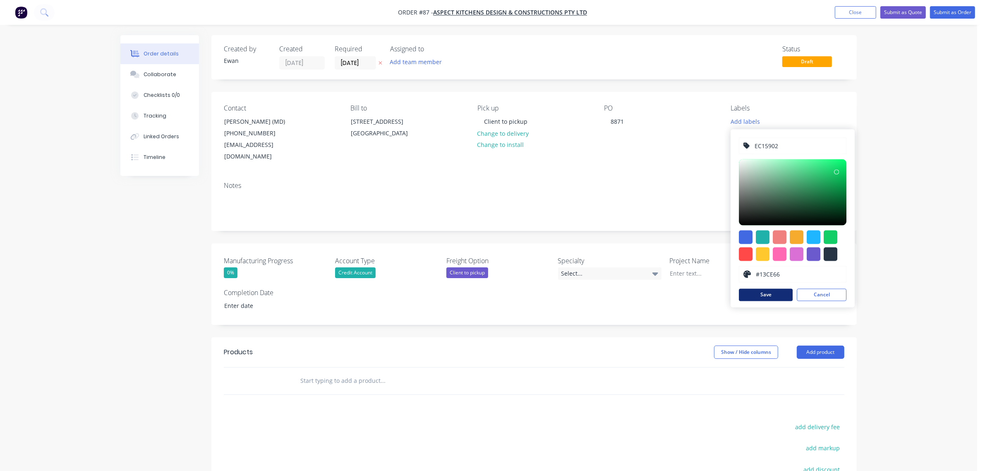
type input "EC15902"
click at [762, 290] on button "Save" at bounding box center [766, 295] width 54 height 12
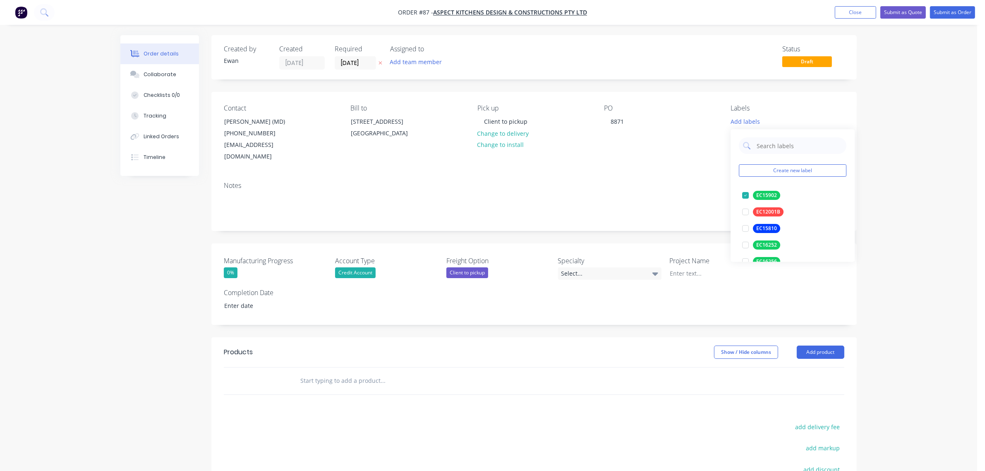
click at [916, 197] on div "Order details Collaborate Checklists 0/0 Tracking Linked Orders Timeline Order …" at bounding box center [488, 303] width 977 height 606
click at [687, 267] on div at bounding box center [714, 273] width 103 height 12
click at [863, 247] on div "Order details Collaborate Checklists 0/0 Tracking Linked Orders Timeline Order …" at bounding box center [488, 320] width 753 height 571
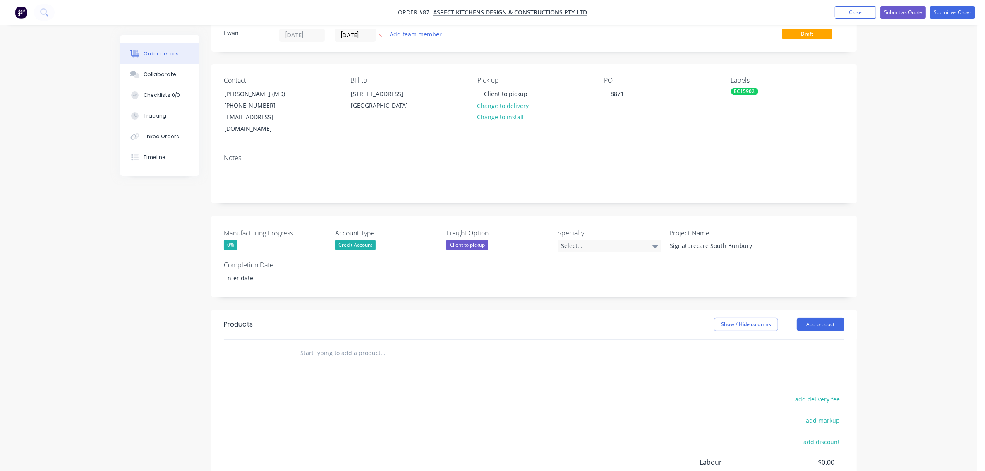
scroll to position [52, 0]
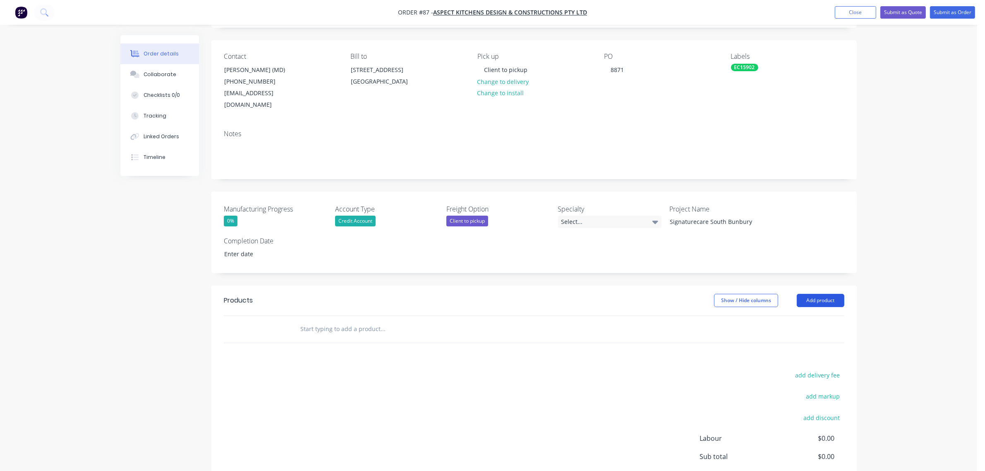
click at [842, 294] on button "Add product" at bounding box center [821, 300] width 48 height 13
click at [811, 448] on div "Import products" at bounding box center [805, 454] width 64 height 12
click at [801, 332] on div "Product catalogue" at bounding box center [805, 338] width 64 height 12
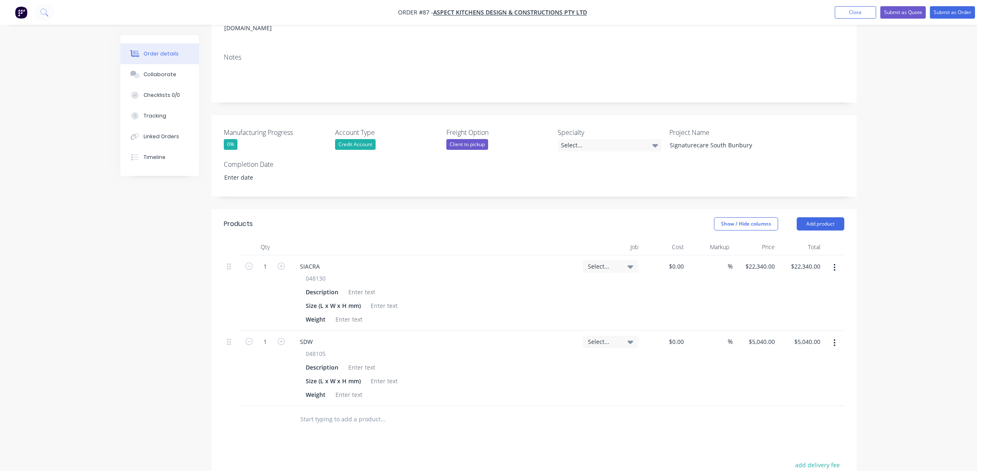
scroll to position [103, 0]
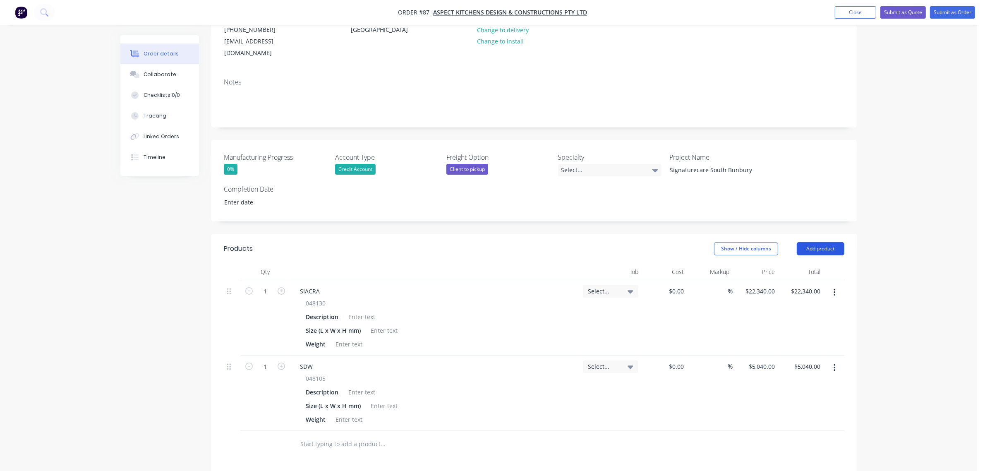
click at [836, 242] on button "Add product" at bounding box center [821, 248] width 48 height 13
click at [820, 379] on div "Notes (External)" at bounding box center [805, 385] width 64 height 12
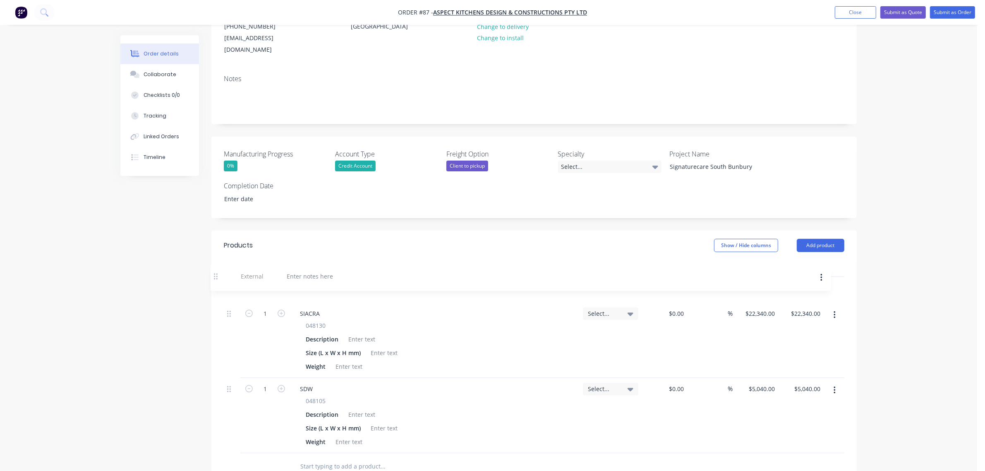
drag, startPoint x: 230, startPoint y: 433, endPoint x: 216, endPoint y: 276, distance: 157.4
click at [216, 276] on div "Qty Job Cost Markup Price Total 1 SIACRA 048130 Description Size (L x W x H mm)…" at bounding box center [533, 370] width 645 height 220
click at [814, 239] on button "Add product" at bounding box center [821, 245] width 48 height 13
click at [807, 376] on div "Notes (External)" at bounding box center [805, 382] width 64 height 12
click at [335, 282] on div at bounding box center [323, 288] width 60 height 12
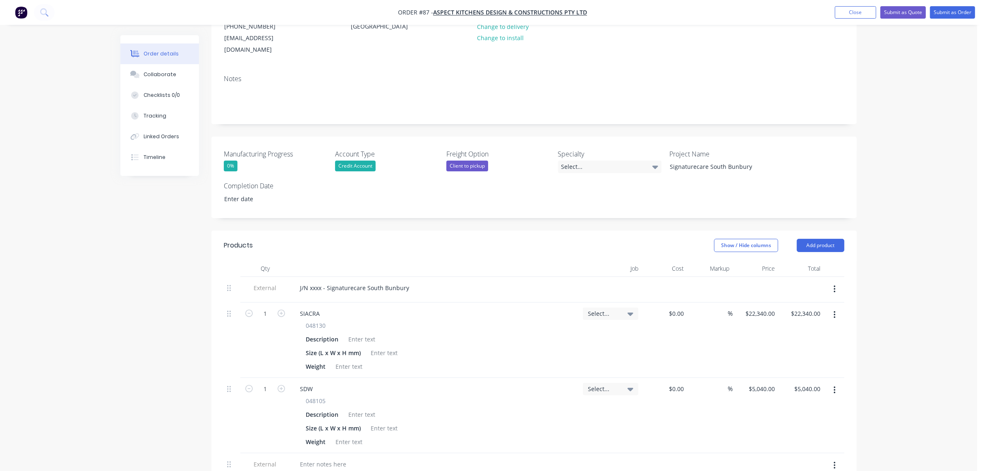
click at [411, 260] on div at bounding box center [435, 268] width 290 height 17
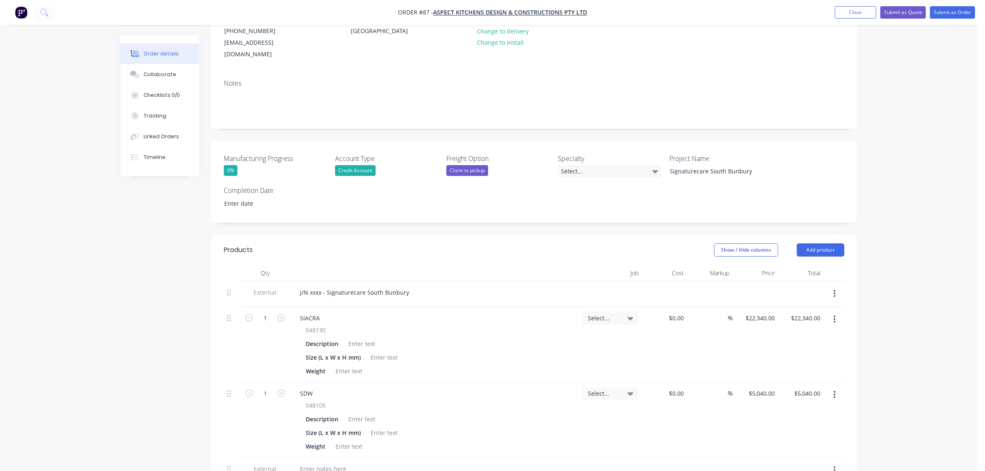
scroll to position [103, 0]
click at [363, 336] on div at bounding box center [362, 342] width 34 height 12
paste div
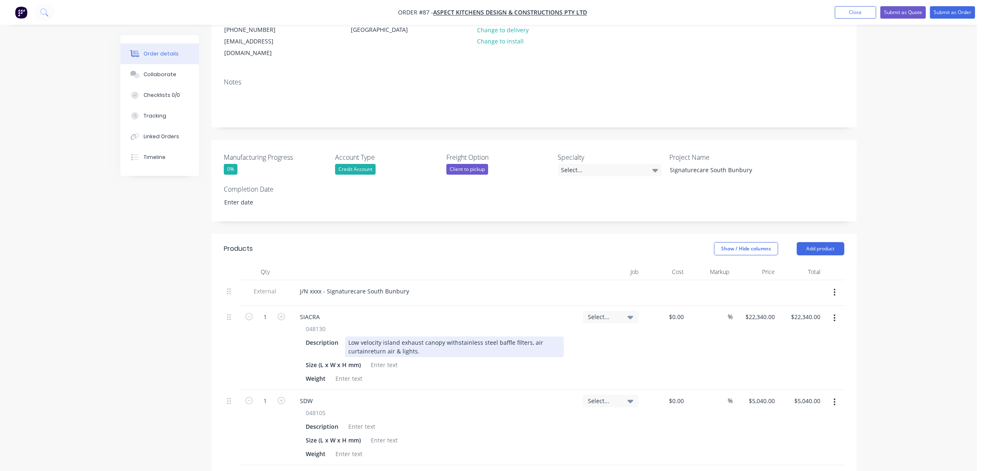
click at [427, 338] on div "Low velocity island exhaust canopy withstainless steel baffle filters, air curt…" at bounding box center [454, 346] width 219 height 21
click at [421, 338] on div "Low velocity island exhaust canopy withstainless steel baffle filters, air curt…" at bounding box center [454, 346] width 219 height 21
click at [367, 340] on div "Low velocity island exhaust canopy withstainless steel baffle filters, air curt…" at bounding box center [454, 346] width 219 height 21
click at [454, 336] on div "Low velocity island exhaust canopy withstainless steel baffle filters, air curt…" at bounding box center [454, 346] width 219 height 21
click at [389, 359] on div at bounding box center [384, 365] width 34 height 12
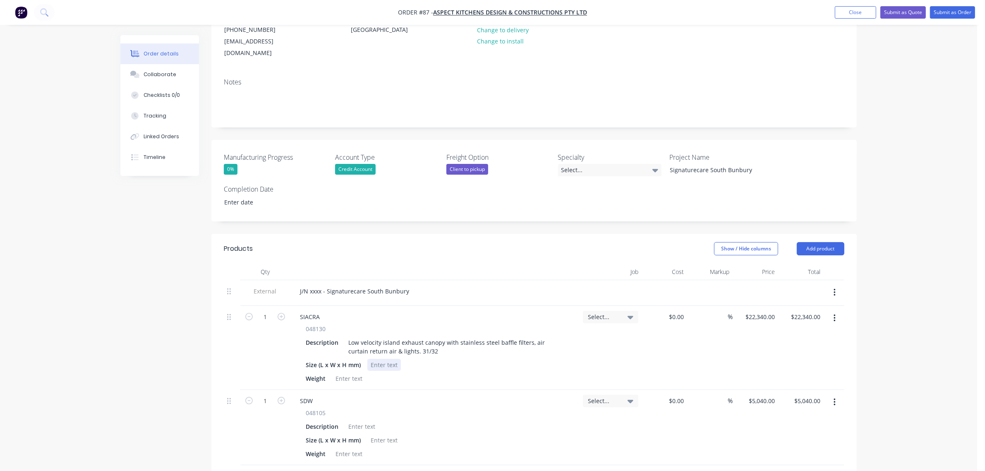
click at [389, 359] on div at bounding box center [384, 365] width 34 height 12
paste div
click at [353, 372] on div at bounding box center [349, 378] width 34 height 12
paste div
click at [435, 311] on div "SIACRA" at bounding box center [434, 317] width 283 height 12
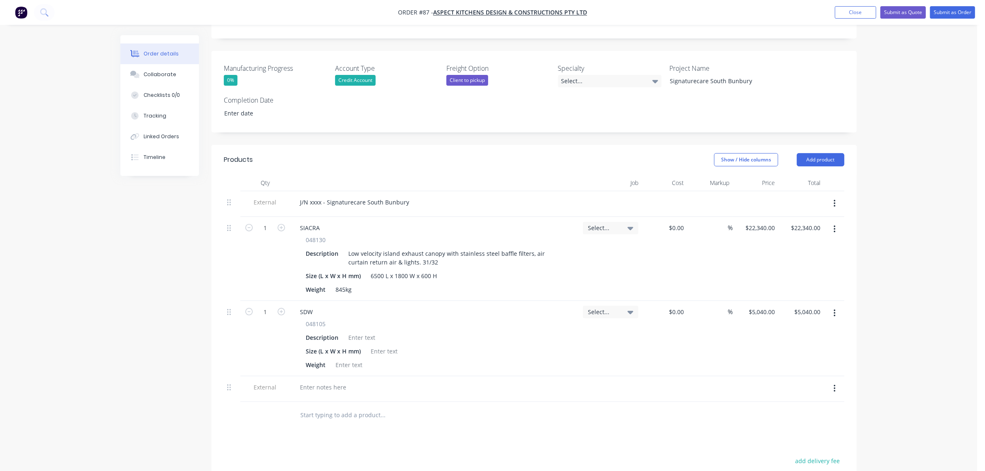
scroll to position [207, 0]
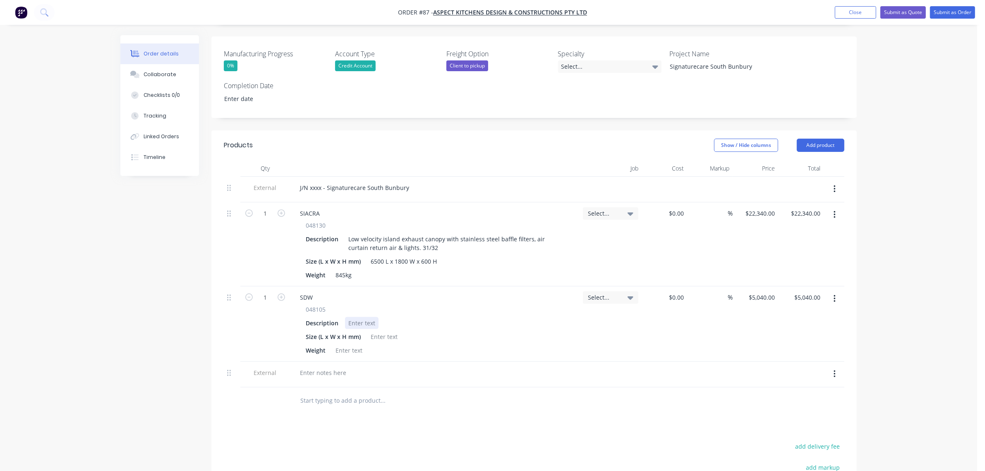
click at [367, 317] on div at bounding box center [362, 323] width 34 height 12
paste div
click at [389, 338] on div "048105 Description Condensate and heat capture wall exhaust canopy. 07 Size (L …" at bounding box center [434, 335] width 283 height 60
click at [385, 331] on div at bounding box center [384, 337] width 34 height 12
paste div
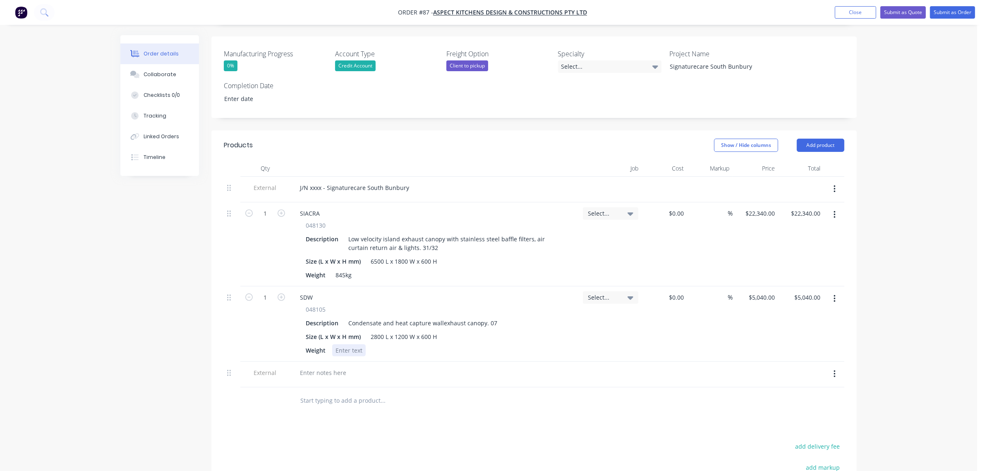
click at [338, 344] on div at bounding box center [349, 350] width 34 height 12
paste div
click at [748, 321] on div "$5,040.00 $5,040.00" at bounding box center [756, 323] width 46 height 75
click at [336, 367] on div at bounding box center [323, 373] width 60 height 12
paste div
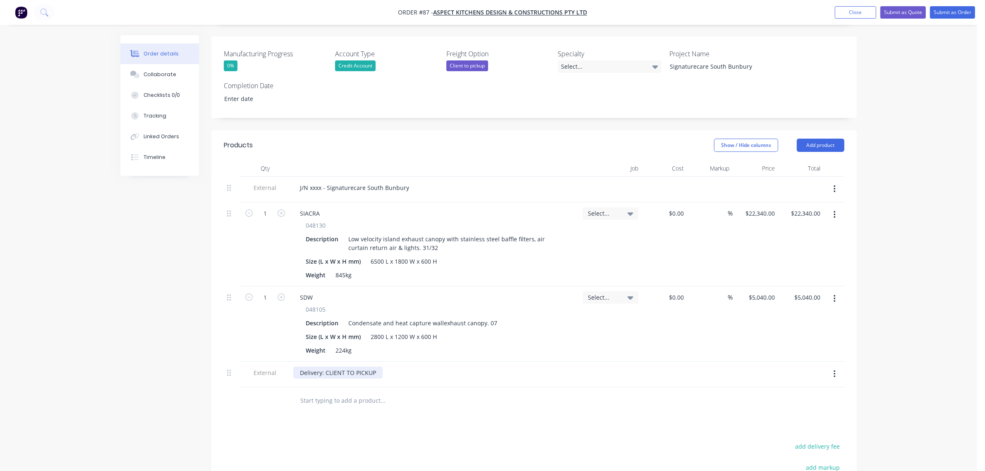
click at [375, 367] on div "Delivery: CLIENT TO PICKUP" at bounding box center [337, 373] width 89 height 12
click at [530, 369] on div "Delivery: CLIENT TO PICKUP Thank you! Any orders exceeding your approved credit…" at bounding box center [418, 377] width 250 height 21
click at [445, 438] on div "Products Show / Hide columns Add product Qty Job Cost Markup Price Total Extern…" at bounding box center [533, 380] width 645 height 500
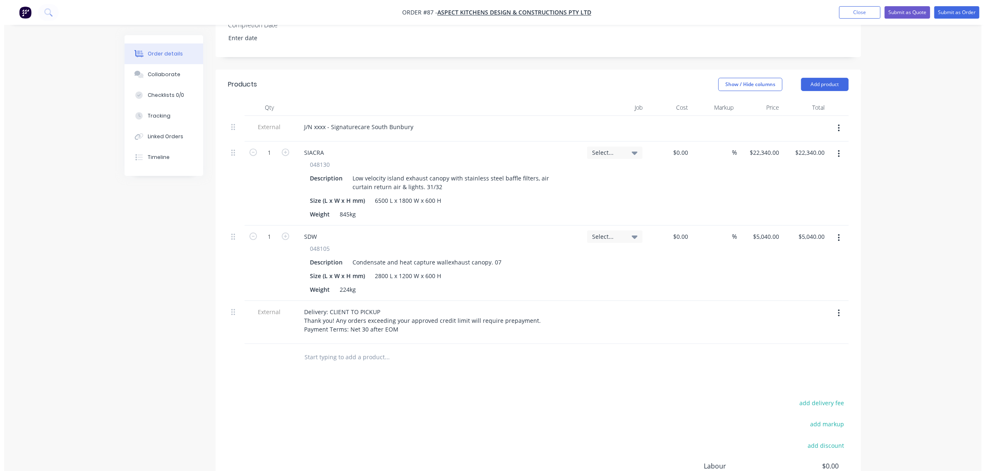
scroll to position [161, 0]
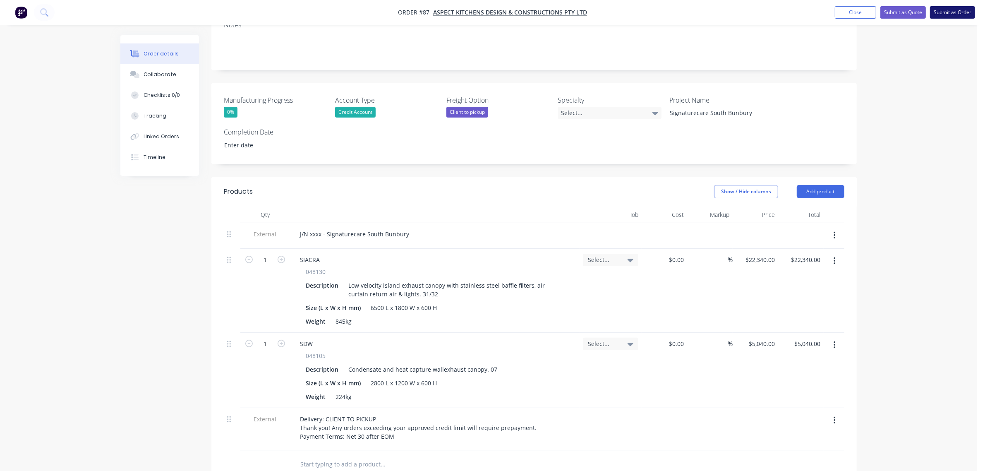
click at [950, 14] on button "Submit as Order" at bounding box center [952, 12] width 45 height 12
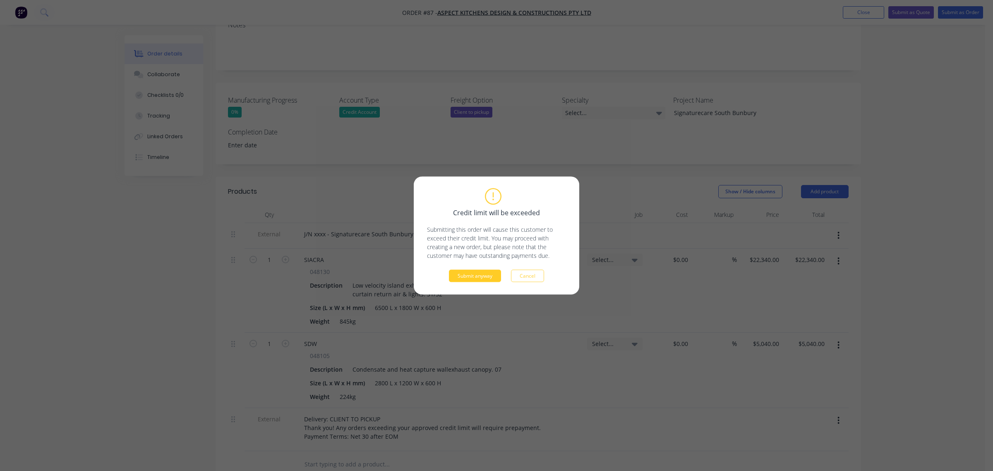
click at [470, 276] on button "Submit anyway" at bounding box center [475, 276] width 52 height 12
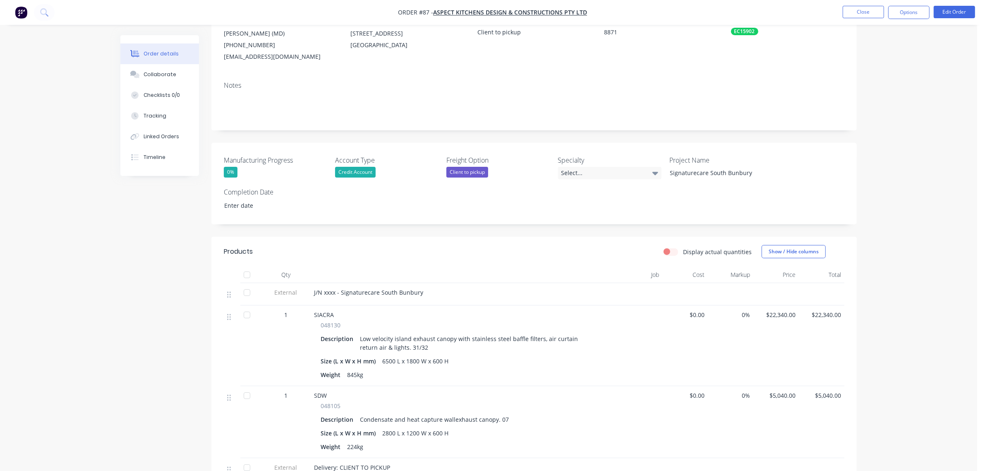
scroll to position [0, 0]
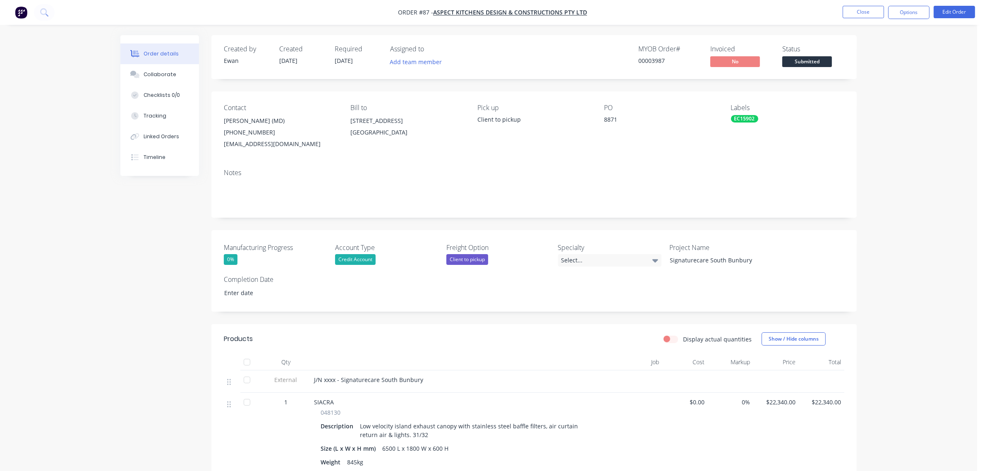
click at [331, 379] on span "J/N xxxx - Signaturecare South Bunbury" at bounding box center [368, 380] width 109 height 8
click at [331, 382] on span "J/N xxxx - Signaturecare South Bunbury" at bounding box center [368, 380] width 109 height 8
click at [328, 379] on span "J/N xxxx - Signaturecare South Bunbury" at bounding box center [368, 380] width 109 height 8
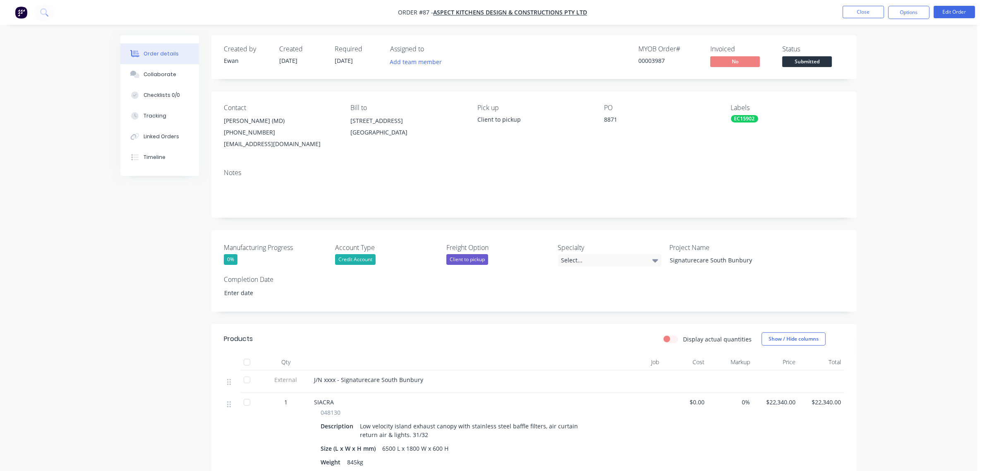
click at [371, 357] on div at bounding box center [456, 362] width 290 height 17
click at [948, 15] on button "Edit Order" at bounding box center [954, 12] width 41 height 12
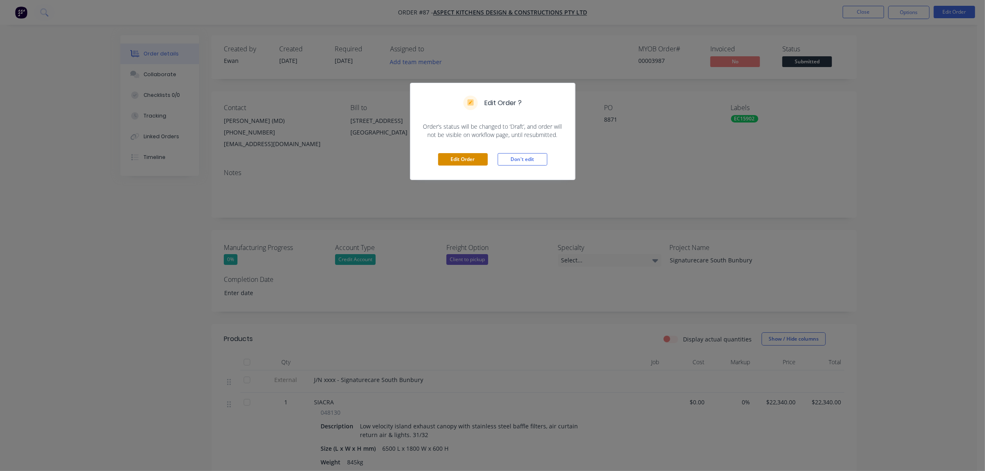
click at [470, 158] on button "Edit Order" at bounding box center [463, 159] width 50 height 12
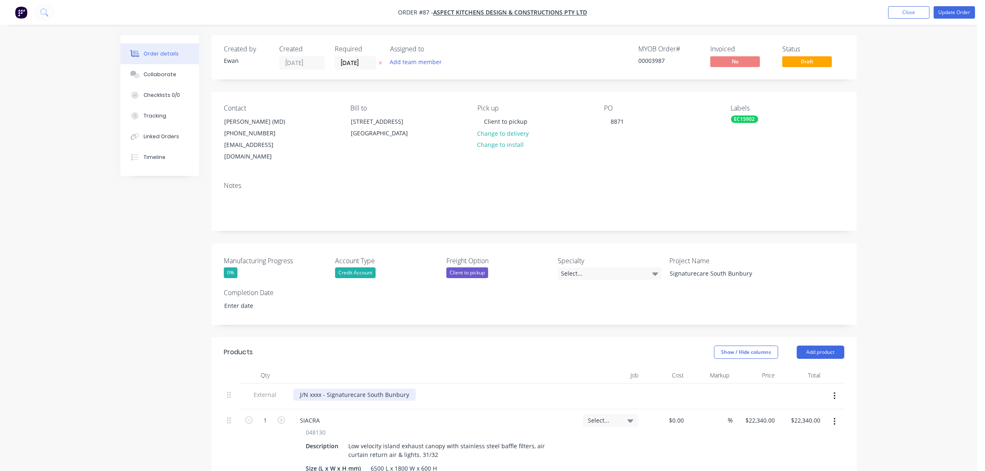
click at [315, 389] on div "J/N xxxx - Signaturecare South Bunbury" at bounding box center [354, 395] width 122 height 12
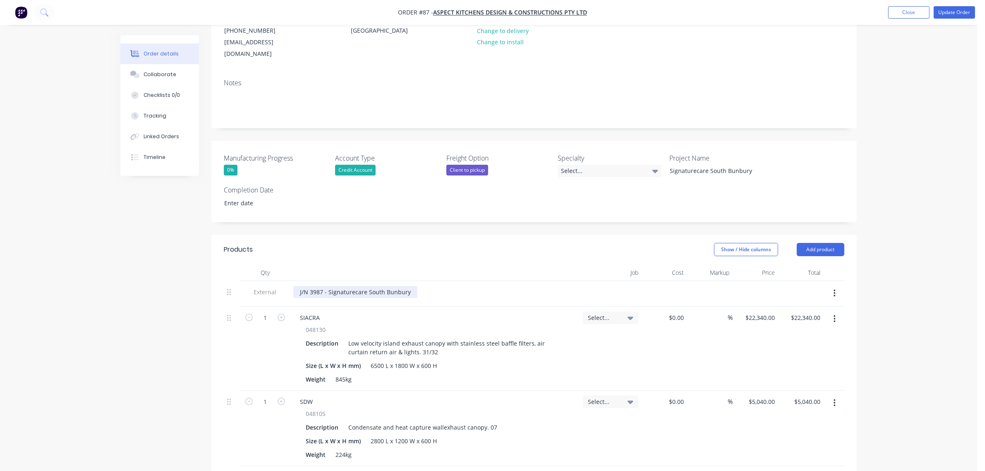
scroll to position [103, 0]
click at [628, 312] on icon at bounding box center [631, 316] width 6 height 9
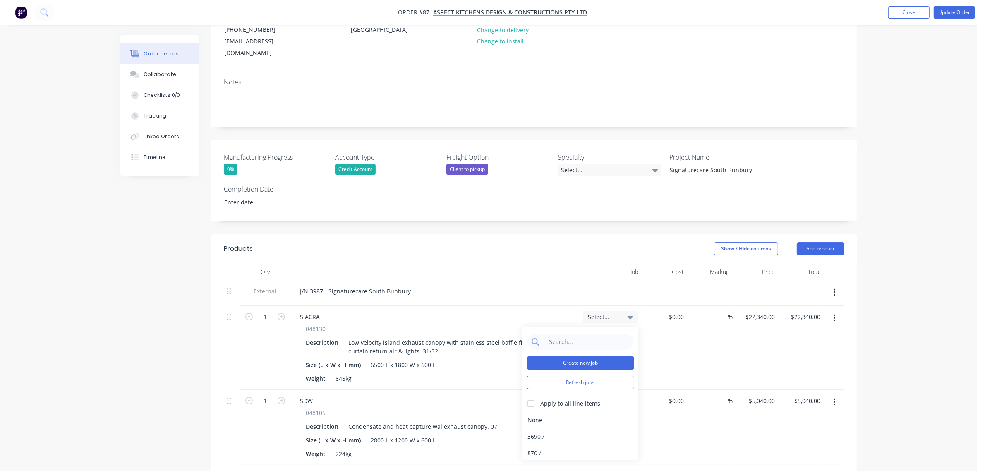
click at [599, 356] on button "Create new job" at bounding box center [581, 362] width 108 height 13
click at [587, 348] on input "Job Number" at bounding box center [581, 354] width 108 height 12
type input "3987"
click at [596, 377] on input "Job Name" at bounding box center [581, 383] width 108 height 12
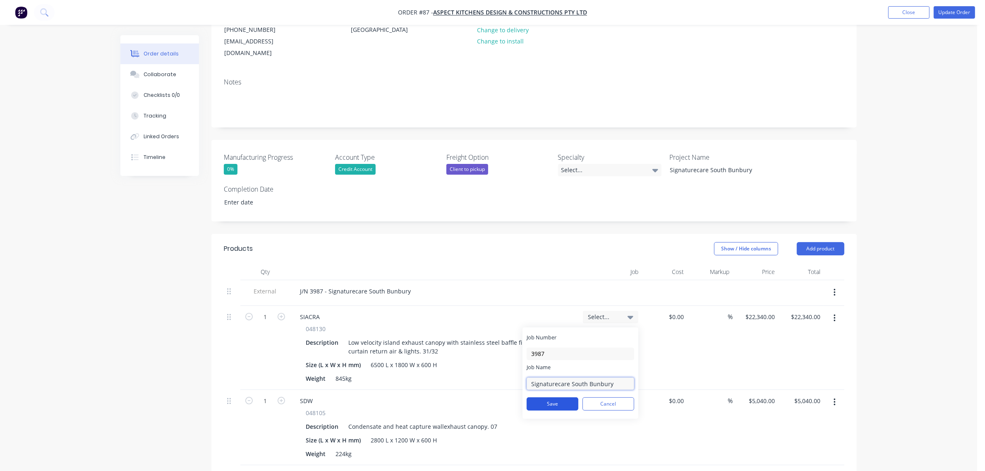
type input "Signaturecare South Bunbury"
click at [563, 397] on button "Save" at bounding box center [553, 403] width 52 height 13
click at [581, 333] on input at bounding box center [587, 341] width 85 height 17
type input "3987"
click at [534, 395] on div at bounding box center [531, 403] width 17 height 17
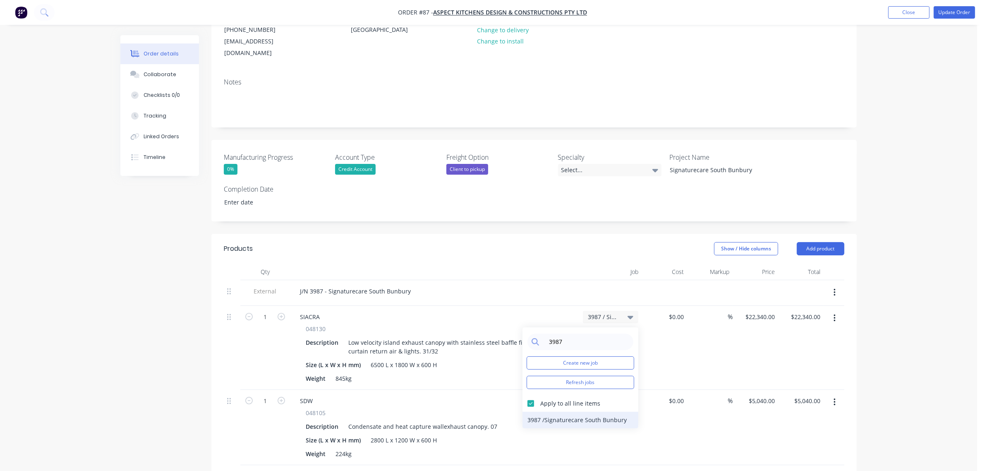
click at [541, 412] on div "3987 / Signaturecare South Bunbury" at bounding box center [581, 420] width 116 height 17
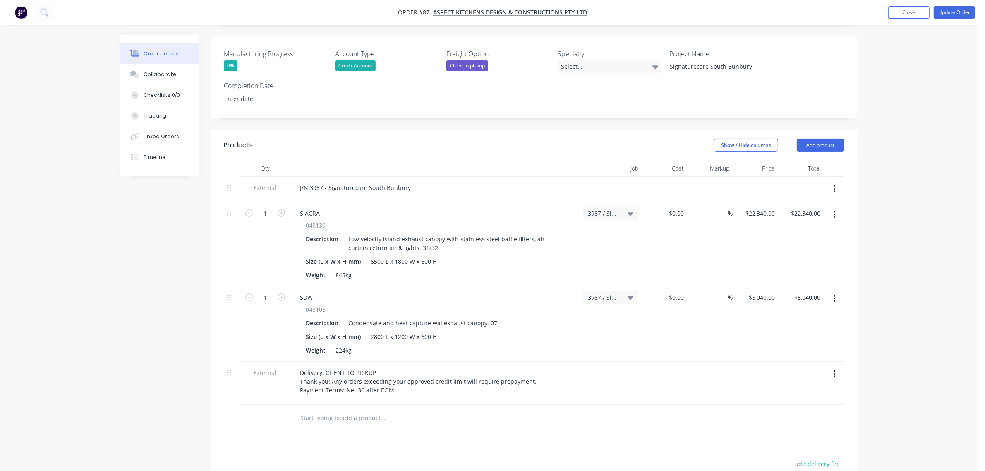
scroll to position [0, 0]
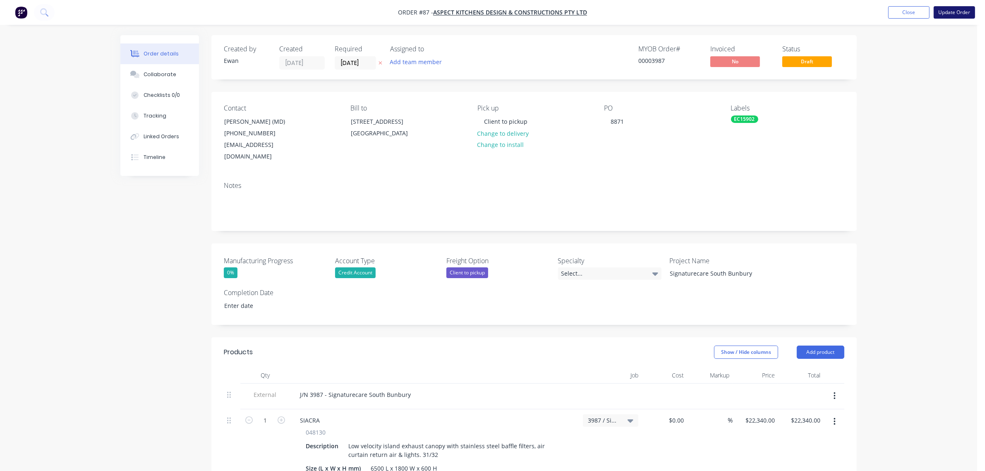
click at [945, 9] on button "Update Order" at bounding box center [954, 12] width 41 height 12
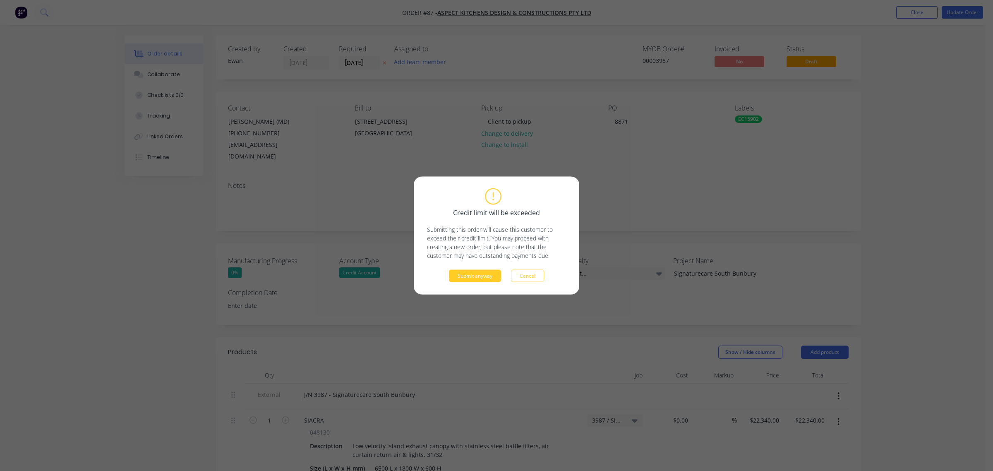
click at [487, 275] on button "Submit anyway" at bounding box center [475, 276] width 52 height 12
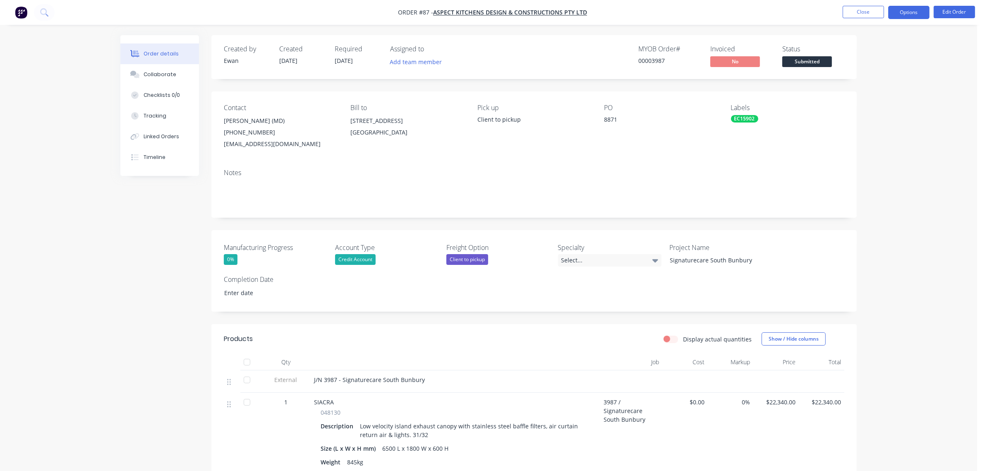
click at [904, 9] on button "Options" at bounding box center [908, 12] width 41 height 13
click at [892, 82] on div "Order Confirmation" at bounding box center [884, 83] width 76 height 12
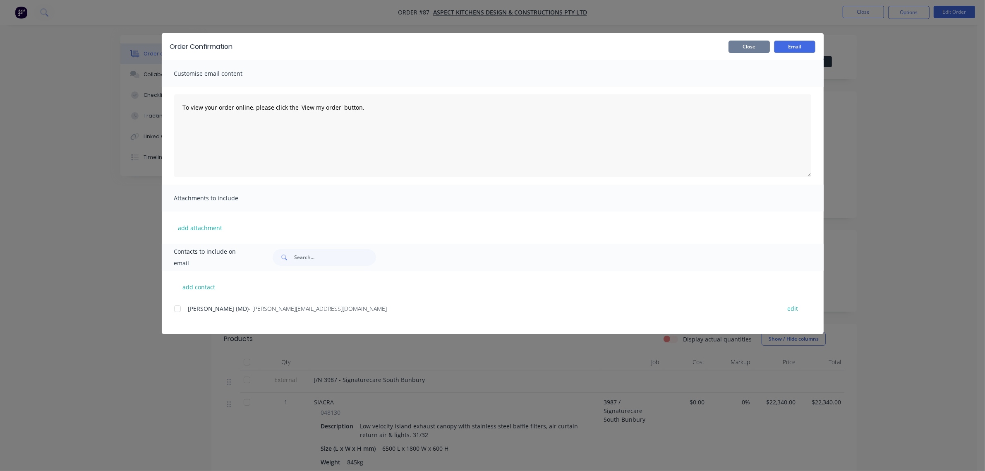
click at [752, 50] on button "Close" at bounding box center [749, 47] width 41 height 12
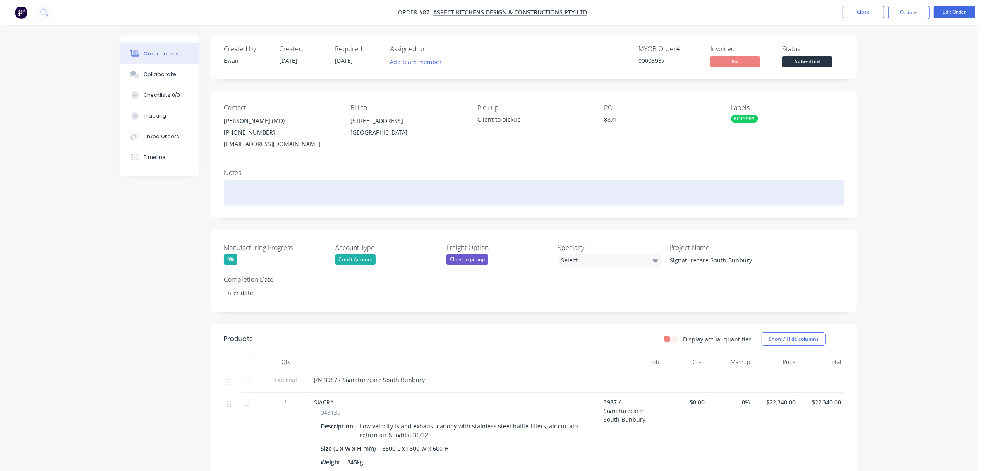
click at [254, 194] on div at bounding box center [534, 192] width 621 height 25
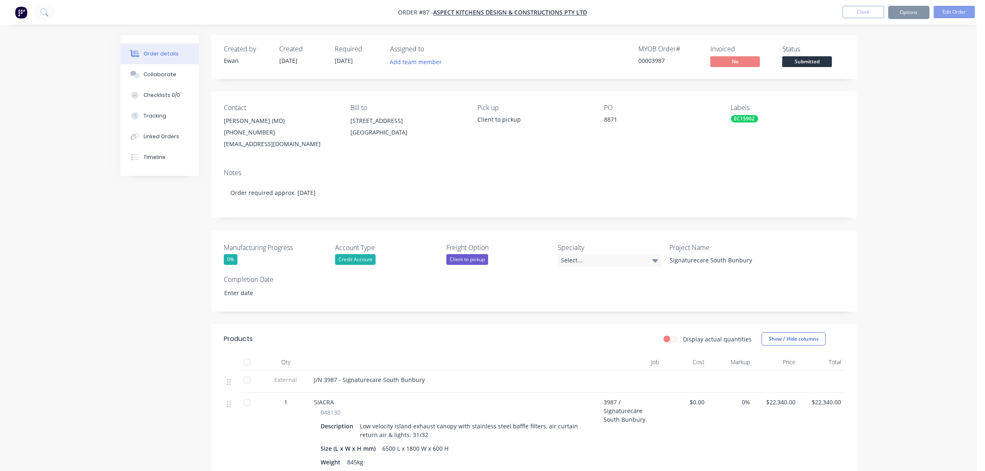
click at [923, 168] on div "Order details Collaborate Checklists 0/0 Tracking Linked Orders Timeline Order …" at bounding box center [488, 366] width 977 height 732
click at [900, 15] on button "Options" at bounding box center [908, 12] width 41 height 13
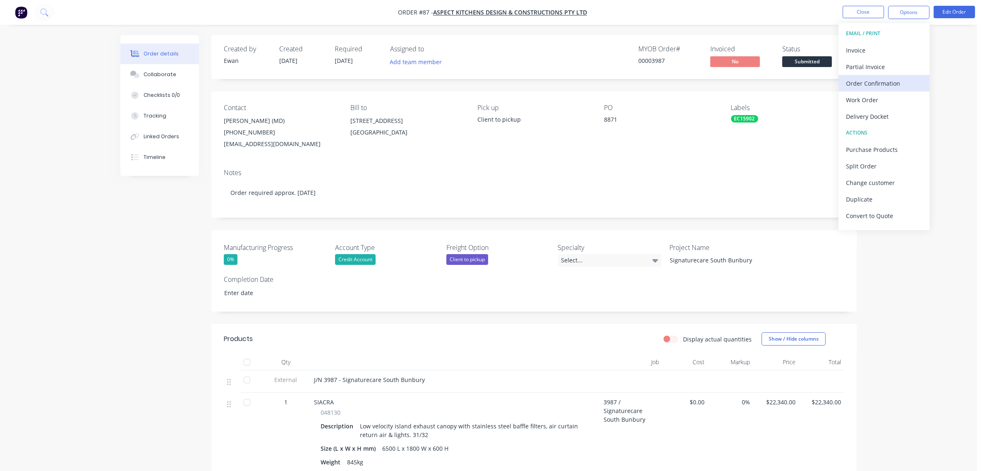
click at [882, 84] on div "Order Confirmation" at bounding box center [884, 83] width 76 height 12
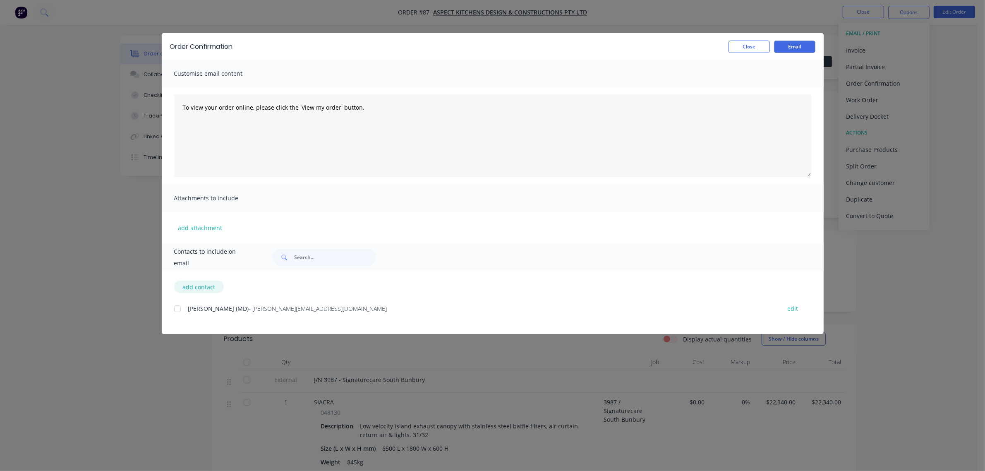
click at [196, 288] on button "add contact" at bounding box center [199, 287] width 50 height 12
select select "AU"
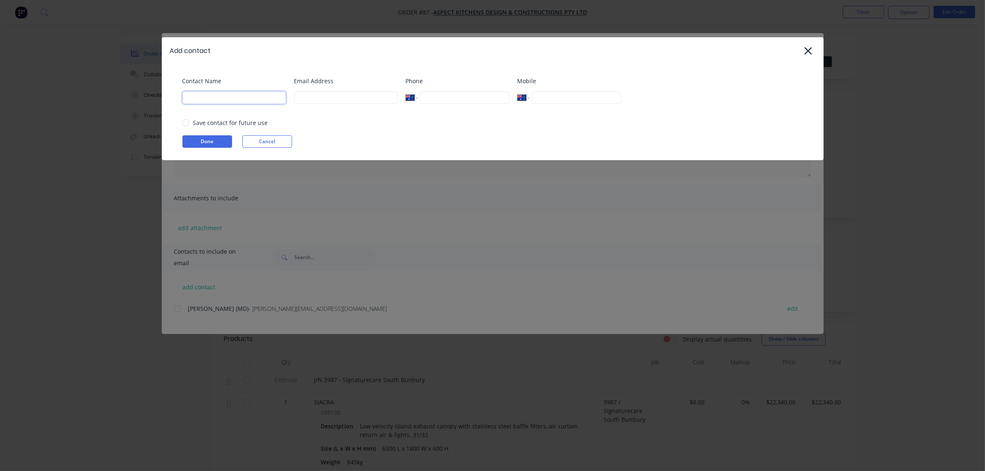
click at [247, 97] on input at bounding box center [233, 97] width 103 height 12
type input "[PERSON_NAME]"
click at [310, 98] on input at bounding box center [345, 97] width 103 height 12
type input "[EMAIL_ADDRESS][DOMAIN_NAME]"
click at [434, 98] on input "tel" at bounding box center [464, 97] width 89 height 12
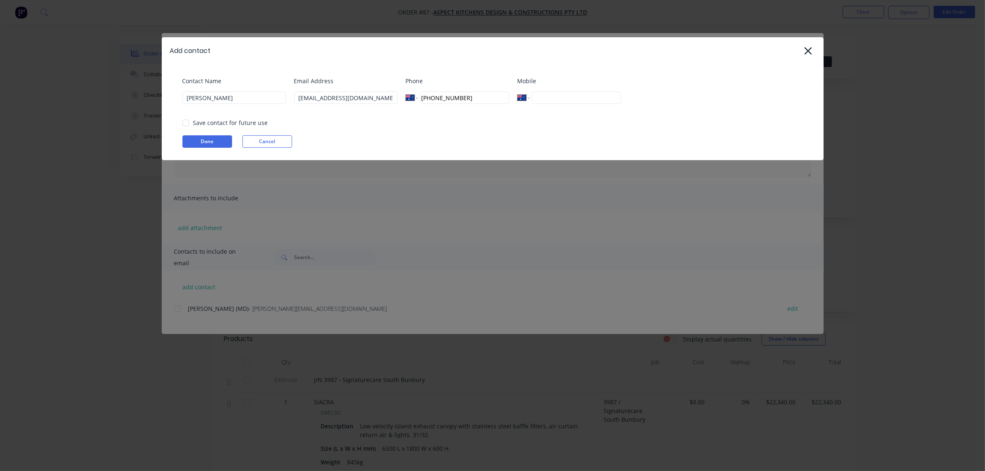
click at [185, 120] on div at bounding box center [186, 123] width 17 height 17
type input "[PHONE_NUMBER]"
click at [199, 139] on button "Done" at bounding box center [207, 141] width 50 height 12
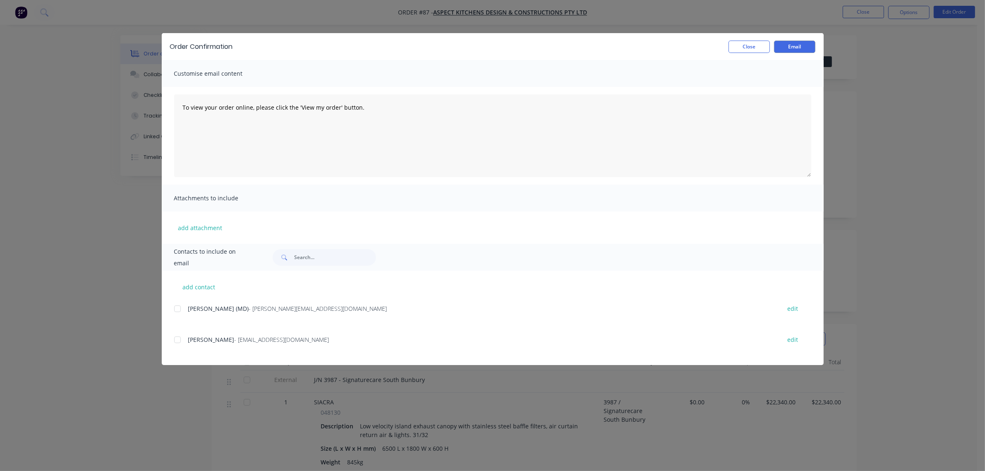
click at [175, 309] on div at bounding box center [177, 308] width 17 height 17
click at [176, 340] on div at bounding box center [177, 339] width 17 height 17
click at [783, 48] on button "Email" at bounding box center [794, 47] width 41 height 12
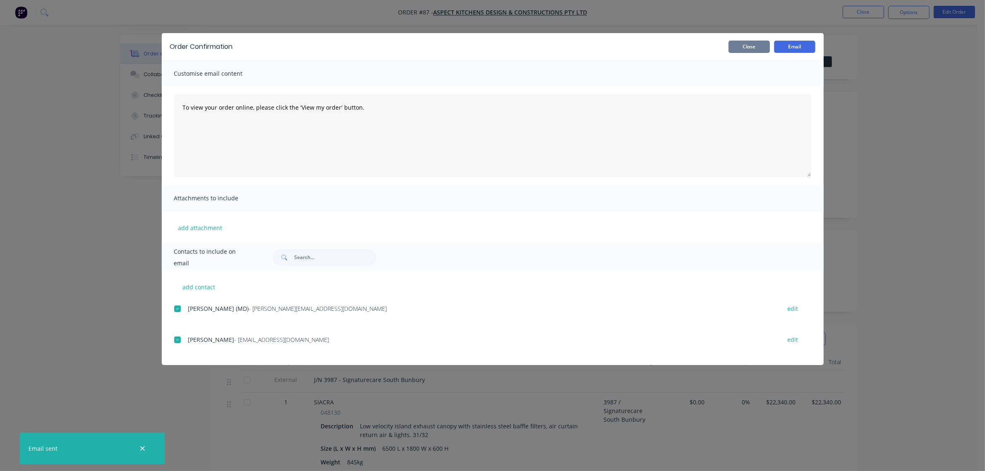
click at [754, 50] on button "Close" at bounding box center [749, 47] width 41 height 12
